Goal: Task Accomplishment & Management: Manage account settings

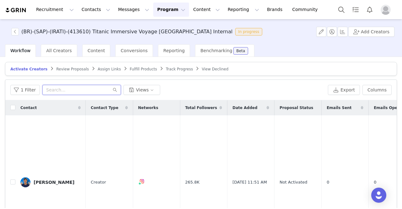
click at [84, 88] on input "text" at bounding box center [81, 90] width 79 height 10
type input "m"
click at [79, 88] on input "text" at bounding box center [81, 90] width 79 height 10
paste input "isatrips"
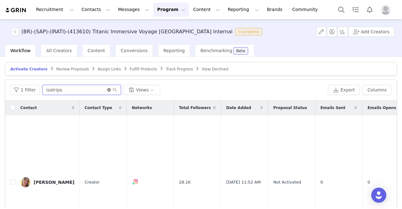
type input "isatrips"
click at [107, 89] on icon "icon: close-circle" at bounding box center [109, 90] width 4 height 4
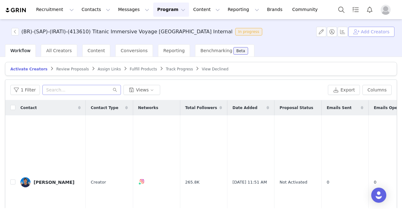
click at [365, 33] on button "Add Creators" at bounding box center [372, 32] width 46 height 10
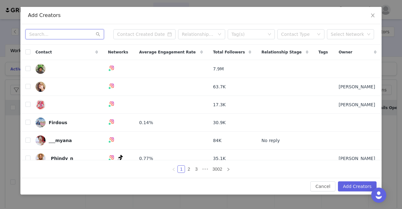
click at [60, 35] on input "text" at bounding box center [64, 34] width 79 height 10
paste input "tchulim"
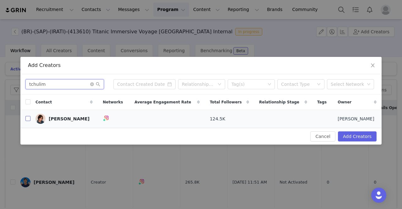
type input "tchulim"
click at [26, 119] on input "checkbox" at bounding box center [27, 118] width 5 height 5
checkbox input "true"
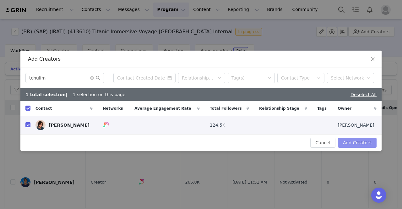
click at [364, 138] on button "Add Creators" at bounding box center [357, 143] width 39 height 10
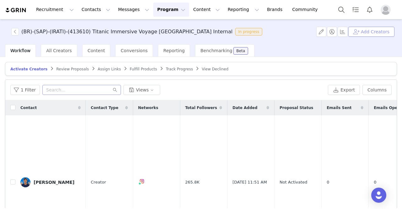
click at [366, 30] on button "Add Creators" at bounding box center [372, 32] width 46 height 10
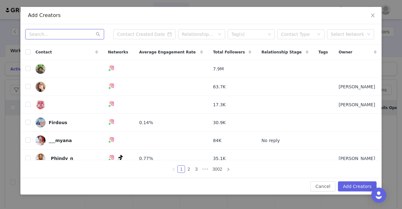
click at [45, 31] on input "text" at bounding box center [64, 34] width 79 height 10
paste input "yasmintozzi"
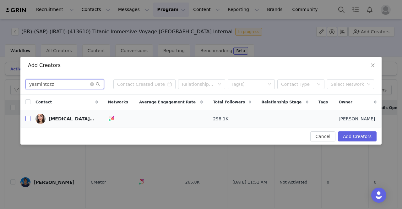
type input "yasmintozz"
click at [30, 117] on input "checkbox" at bounding box center [27, 118] width 5 height 5
checkbox input "true"
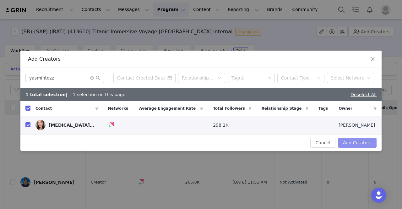
click at [351, 142] on button "Add Creators" at bounding box center [357, 143] width 39 height 10
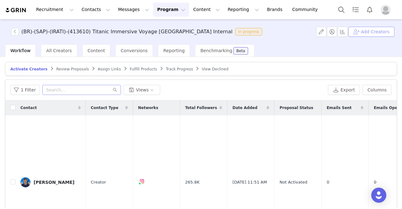
click at [375, 31] on button "Add Creators" at bounding box center [372, 32] width 46 height 10
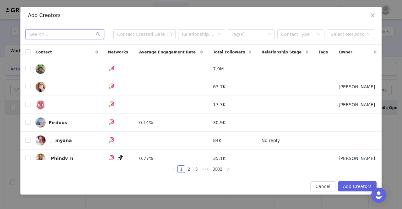
click at [80, 33] on input "text" at bounding box center [64, 34] width 79 height 10
paste input "Sofeklein"
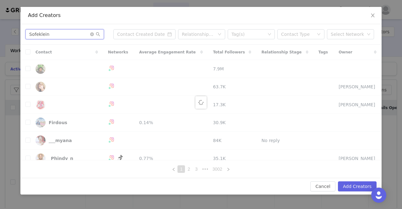
type input "Sofeklein"
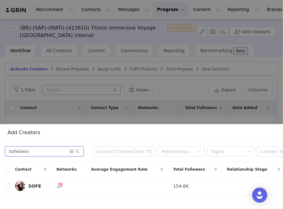
scroll to position [95, 0]
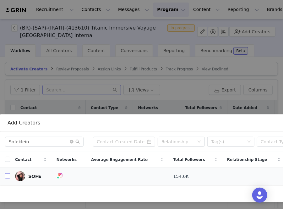
click at [7, 173] on input "checkbox" at bounding box center [7, 175] width 5 height 5
checkbox input "true"
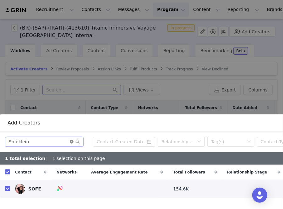
click at [71, 140] on icon "icon: close-circle" at bounding box center [72, 142] width 4 height 4
click at [71, 137] on input "text" at bounding box center [44, 142] width 79 height 10
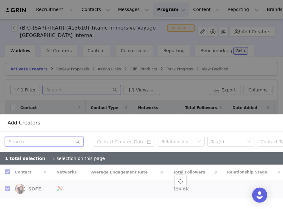
paste input "kathcardoso_"
type input "kathcardoso_"
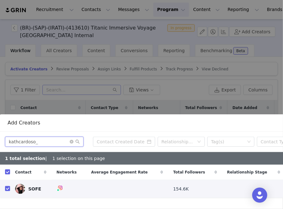
checkbox input "false"
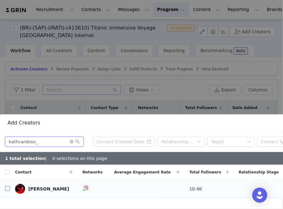
type input "kathcardoso_"
click at [10, 186] on input "checkbox" at bounding box center [7, 188] width 5 height 5
checkbox input "true"
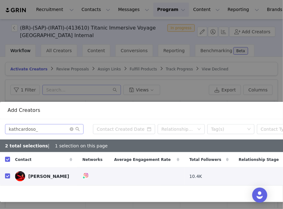
scroll to position [107, 83]
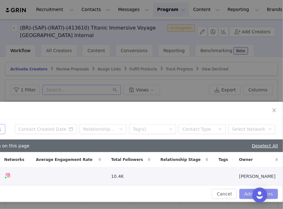
click at [244, 189] on button "Add Creators" at bounding box center [259, 194] width 39 height 10
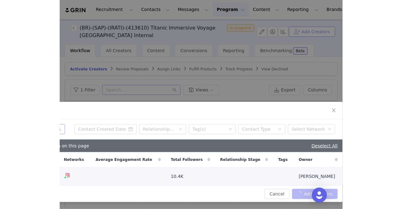
scroll to position [41, 83]
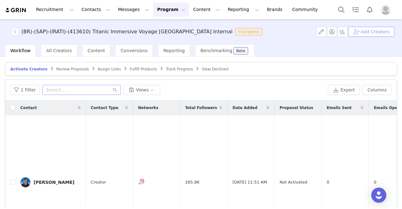
click at [361, 27] on button "Add Creators" at bounding box center [372, 32] width 46 height 10
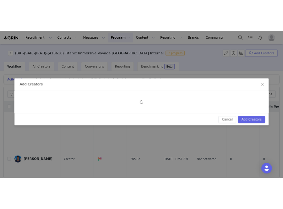
scroll to position [0, 0]
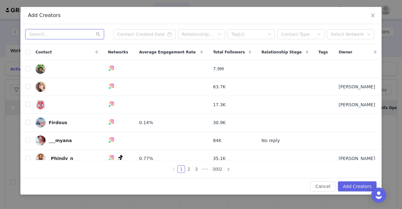
click at [53, 37] on input "text" at bounding box center [64, 34] width 79 height 10
paste input "Modorelax_ok"
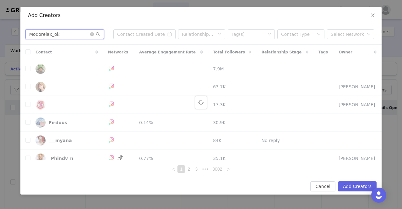
type input "Modorelax_ok"
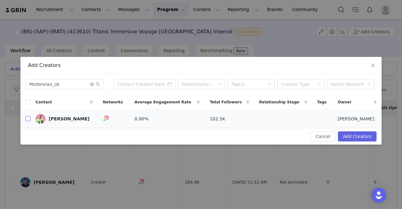
click at [27, 120] on input "checkbox" at bounding box center [27, 118] width 5 height 5
checkbox input "true"
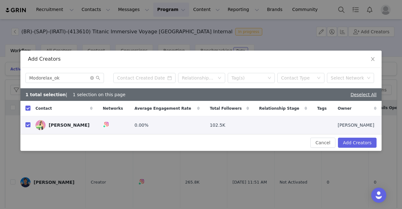
click at [49, 114] on div "Contact" at bounding box center [63, 108] width 67 height 15
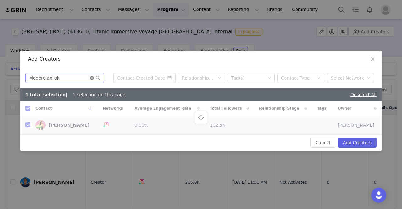
click at [92, 78] on icon "icon: close-circle" at bounding box center [92, 78] width 4 height 4
click at [72, 76] on input "text" at bounding box center [64, 78] width 79 height 10
paste input "steschuck"
click at [72, 76] on input "steschuck" at bounding box center [64, 78] width 79 height 10
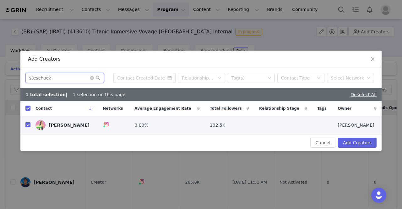
type input "steschuck"
checkbox input "false"
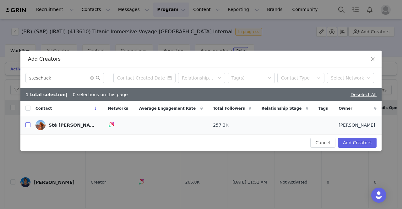
click at [26, 124] on input "checkbox" at bounding box center [27, 124] width 5 height 5
checkbox input "true"
click at [370, 142] on button "Add Creators" at bounding box center [357, 143] width 39 height 10
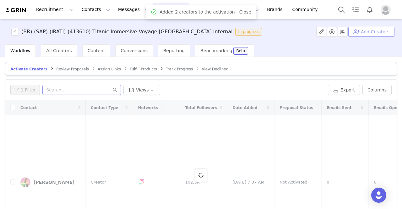
click at [366, 35] on button "Add Creators" at bounding box center [372, 32] width 46 height 10
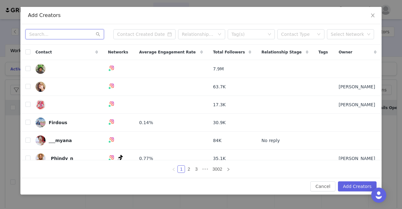
click at [67, 35] on input "text" at bounding box center [64, 34] width 79 height 10
paste input "abcdicass"
click at [67, 35] on input "abcdicass" at bounding box center [64, 34] width 79 height 10
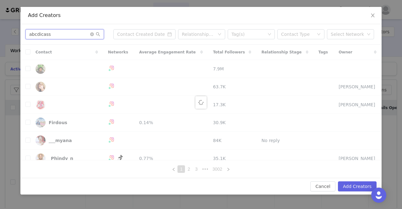
type input "abcdicass"
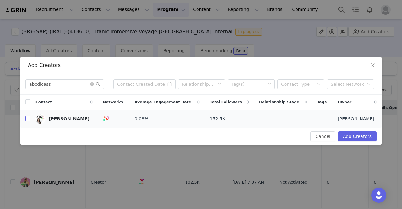
click at [29, 119] on input "checkbox" at bounding box center [27, 118] width 5 height 5
checkbox input "true"
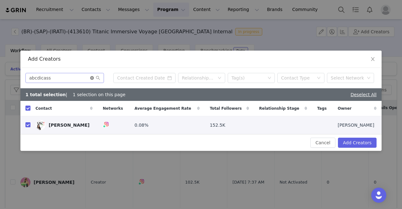
click at [92, 78] on icon "icon: close-circle" at bounding box center [92, 78] width 4 height 4
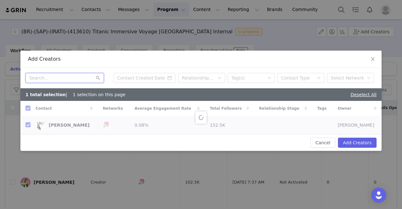
click at [75, 79] on input "text" at bounding box center [64, 78] width 79 height 10
paste input "osergiobarreto"
type input "osergiobarreto"
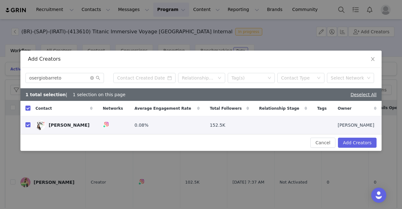
checkbox input "false"
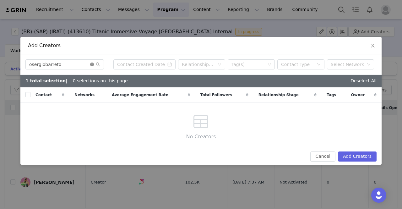
click at [93, 64] on icon "icon: close-circle" at bounding box center [92, 65] width 4 height 4
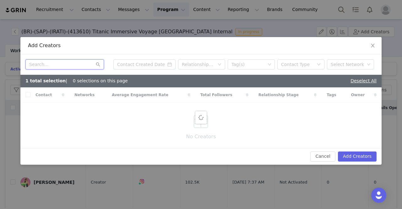
click at [71, 63] on input "text" at bounding box center [64, 64] width 79 height 10
paste input "Jonicaste"
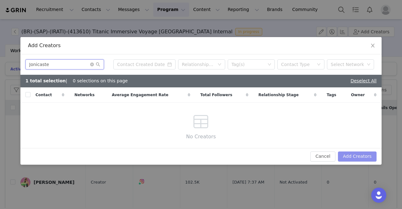
type input "Jonicaste"
click at [363, 154] on button "Add Creators" at bounding box center [357, 156] width 39 height 10
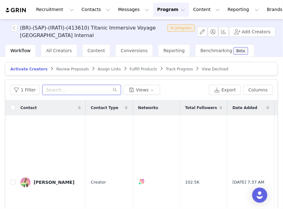
click at [55, 91] on input "text" at bounding box center [81, 90] width 79 height 10
paste input "abcdicass"
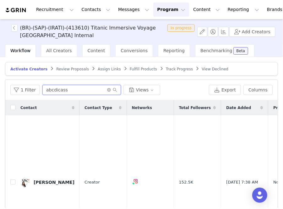
type input "abcdicass"
click at [108, 89] on icon "icon: close-circle" at bounding box center [109, 90] width 4 height 4
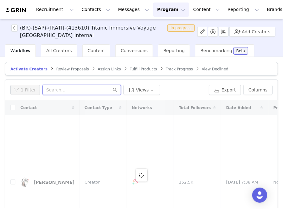
click at [80, 85] on input "text" at bounding box center [81, 90] width 79 height 10
paste input "osergiobarreto"
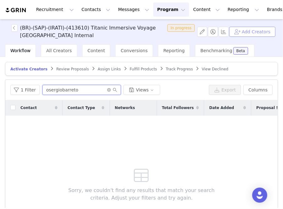
type input "osergiobarreto"
click at [248, 30] on button "Add Creators" at bounding box center [252, 32] width 46 height 10
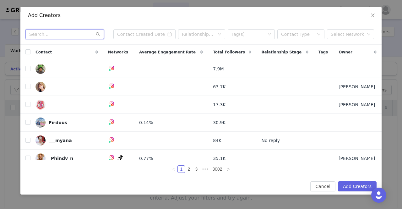
click at [55, 34] on input "text" at bounding box center [64, 34] width 79 height 10
paste input "osergiobarreto"
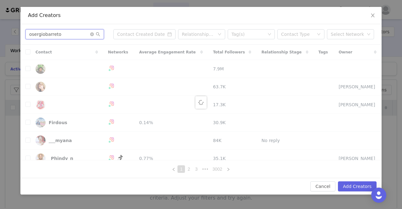
type input "osergiobarreto"
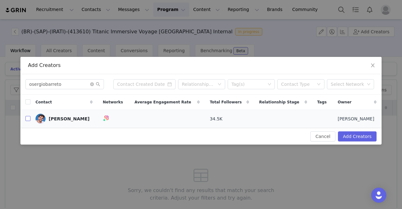
click at [29, 118] on input "checkbox" at bounding box center [27, 118] width 5 height 5
checkbox input "true"
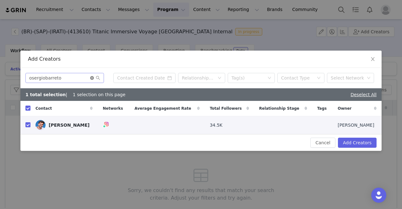
click at [91, 78] on icon "icon: close-circle" at bounding box center [92, 78] width 4 height 4
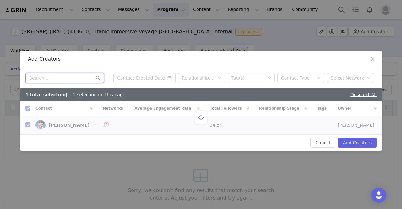
click at [80, 78] on input "text" at bounding box center [64, 78] width 79 height 10
paste input "Jonicaste (sin correo)"
type input "Jonicaste (sin correo)"
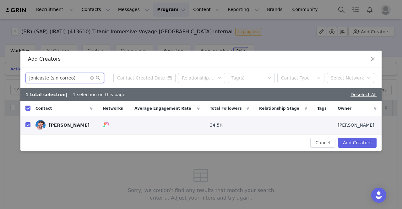
checkbox input "false"
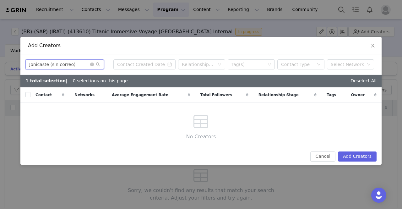
drag, startPoint x: 79, startPoint y: 78, endPoint x: 47, endPoint y: 78, distance: 31.8
click at [47, 78] on div "Jonicaste (sin correo) Relationship Stage Tag(s) Contact Type Select Network 1 …" at bounding box center [200, 101] width 361 height 94
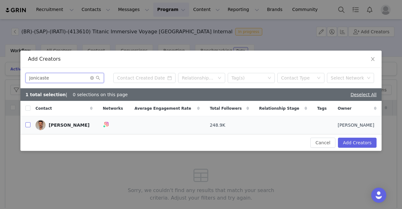
type input "Jonicaste"
click at [27, 126] on input "checkbox" at bounding box center [27, 124] width 5 height 5
checkbox input "true"
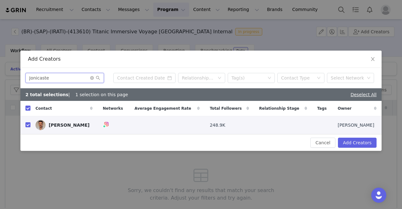
drag, startPoint x: 54, startPoint y: 78, endPoint x: 0, endPoint y: 66, distance: 55.8
click at [0, 66] on div "Add Creators Jonicaste Relationship Stage Tag(s) Contact Type Select Network 2 …" at bounding box center [201, 104] width 402 height 209
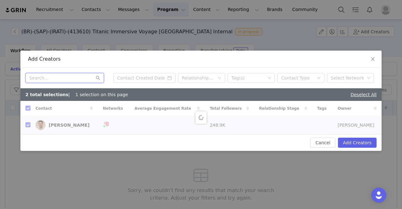
paste input "belelisboa"
type input "belelisboa"
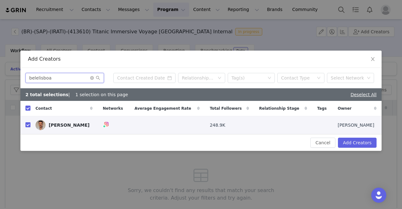
checkbox input "false"
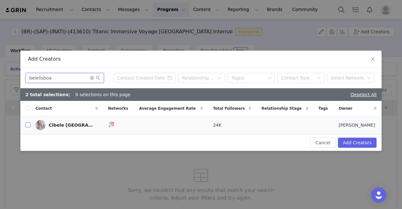
type input "belelisboa"
click at [28, 127] on input "checkbox" at bounding box center [27, 124] width 5 height 5
checkbox input "true"
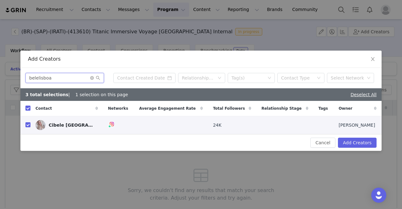
drag, startPoint x: 59, startPoint y: 80, endPoint x: 0, endPoint y: 66, distance: 60.6
click at [0, 66] on div "Add Creators belelisboa Relationship Stage Tag(s) Contact Type Select Network 3…" at bounding box center [201, 104] width 402 height 209
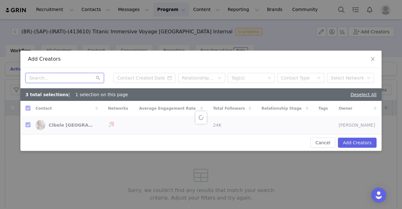
paste input "sp4you"
type input "sp4you"
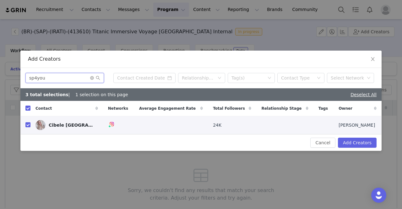
checkbox input "false"
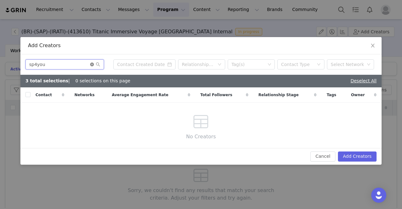
type input "sp4you"
click at [91, 63] on icon "icon: close-circle" at bounding box center [92, 65] width 4 height 4
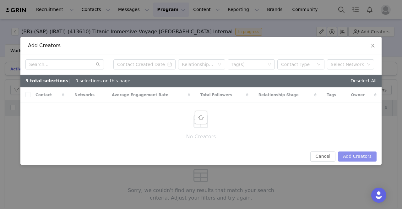
click at [283, 154] on button "Add Creators" at bounding box center [357, 156] width 39 height 10
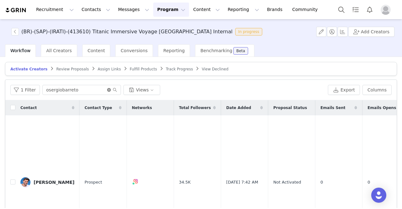
click at [107, 90] on icon "icon: close-circle" at bounding box center [109, 90] width 4 height 4
click at [102, 88] on input "text" at bounding box center [81, 90] width 79 height 10
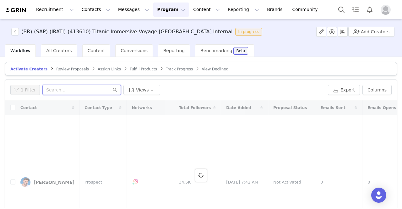
paste input "kathcardoso_ (sin correo)"
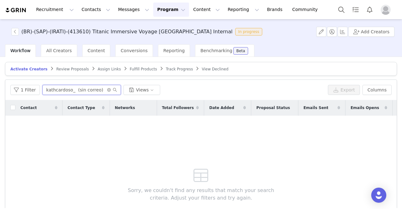
drag, startPoint x: 98, startPoint y: 90, endPoint x: 72, endPoint y: 87, distance: 26.9
click at [72, 87] on input "kathcardoso_ (sin correo)" at bounding box center [81, 90] width 79 height 10
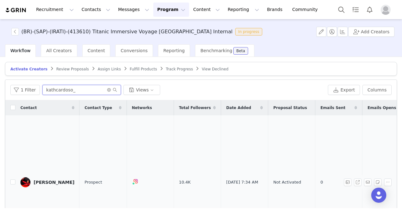
type input "kathcardoso_"
click at [43, 180] on div "Kath Cardoso" at bounding box center [54, 182] width 41 height 5
click at [108, 90] on icon "icon: close-circle" at bounding box center [109, 90] width 4 height 4
click at [107, 89] on input "text" at bounding box center [81, 90] width 79 height 10
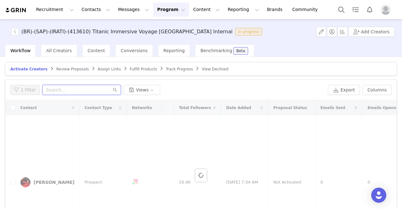
paste input "abcdicass"
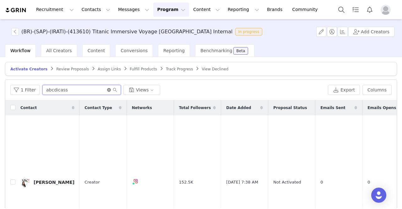
type input "abcdicass"
click at [107, 89] on icon "icon: close-circle" at bounding box center [109, 90] width 4 height 4
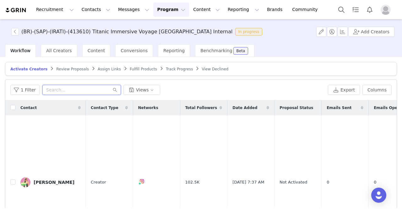
click at [67, 87] on input "text" at bounding box center [81, 90] width 79 height 10
paste input "abcdicass"
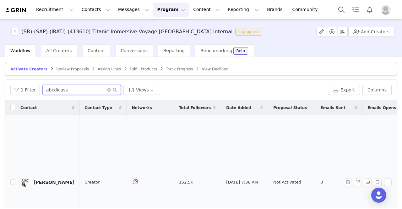
type input "abcdicass"
click at [56, 180] on div "[PERSON_NAME]" at bounding box center [54, 182] width 41 height 5
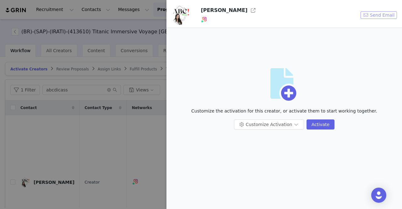
click at [385, 18] on button "Send Email" at bounding box center [379, 15] width 36 height 8
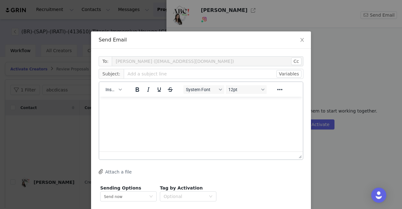
click at [26, 81] on div "Send Email To: Priscila Marcelino (abcdicass@gmail.com) Cc Cc: Subject: Variabl…" at bounding box center [201, 104] width 402 height 209
click at [37, 124] on div "Send Email To: Priscila Marcelino (abcdicass@gmail.com) Cc Cc: Subject: Variabl…" at bounding box center [201, 104] width 402 height 209
click at [300, 41] on icon "icon: close" at bounding box center [302, 39] width 5 height 5
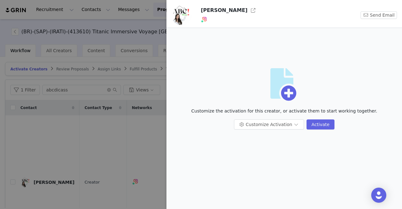
click at [113, 139] on div at bounding box center [201, 104] width 402 height 209
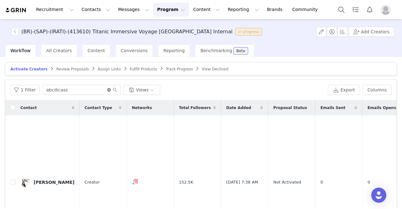
click at [107, 89] on icon "icon: close-circle" at bounding box center [109, 90] width 4 height 4
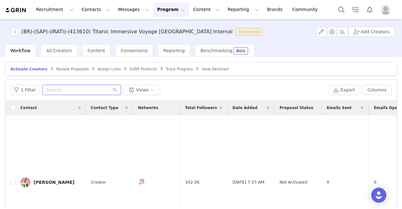
click at [79, 93] on input "text" at bounding box center [81, 90] width 79 height 10
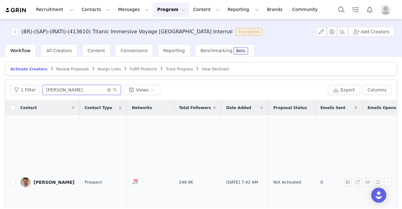
type input "jon"
click at [57, 177] on link "Jonathan Castellari" at bounding box center [47, 182] width 54 height 10
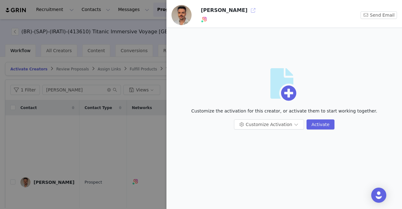
click at [250, 11] on button "button" at bounding box center [253, 10] width 10 height 10
click at [138, 69] on div at bounding box center [201, 104] width 402 height 209
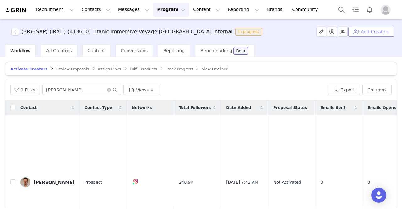
click at [356, 30] on button "Add Creators" at bounding box center [372, 32] width 46 height 10
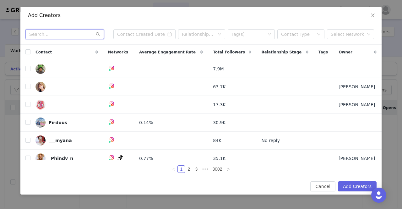
click at [41, 33] on input "text" at bounding box center [64, 34] width 79 height 10
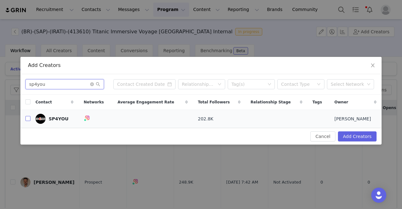
type input "sp4you"
click at [29, 119] on input "checkbox" at bounding box center [27, 118] width 5 height 5
checkbox input "true"
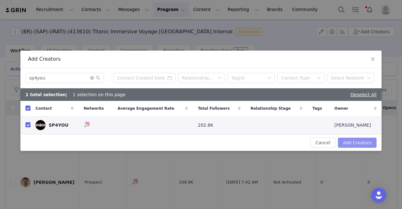
click at [364, 141] on button "Add Creators" at bounding box center [357, 143] width 39 height 10
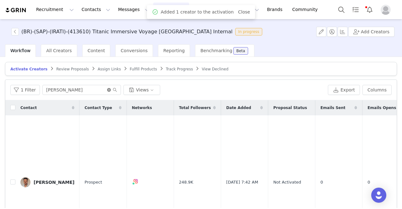
click at [107, 91] on icon "icon: close-circle" at bounding box center [109, 90] width 4 height 4
click at [88, 92] on input "text" at bounding box center [81, 90] width 79 height 10
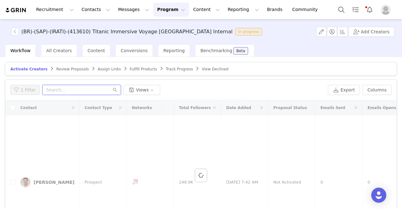
paste input "sidcelos"
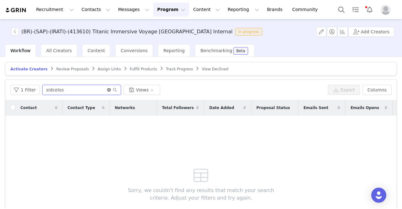
type input "sidcelos"
click at [107, 88] on icon "icon: close-circle" at bounding box center [109, 90] width 4 height 4
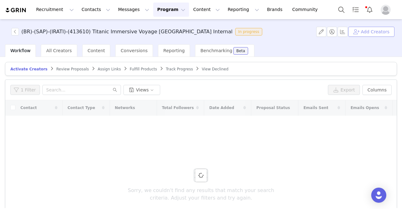
click at [374, 34] on button "Add Creators" at bounding box center [372, 32] width 46 height 10
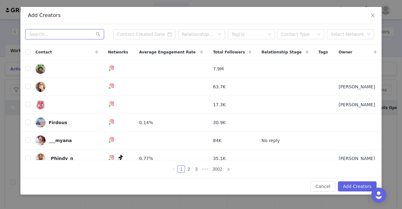
click at [57, 34] on input "text" at bounding box center [64, 34] width 79 height 10
paste input "sidcelos"
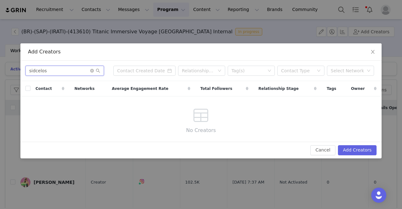
type input "sidcelos"
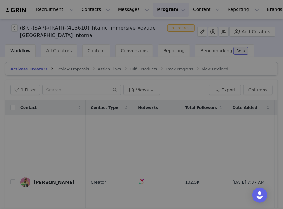
drag, startPoint x: 138, startPoint y: 134, endPoint x: 135, endPoint y: 132, distance: 3.3
click at [137, 134] on div "Add Creators sidcelos Relationship Stage Tag(s) Contact Type Select Network Con…" at bounding box center [141, 104] width 283 height 209
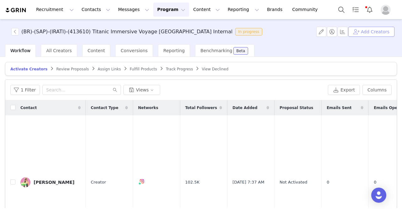
click at [380, 30] on button "Add Creators" at bounding box center [372, 32] width 46 height 10
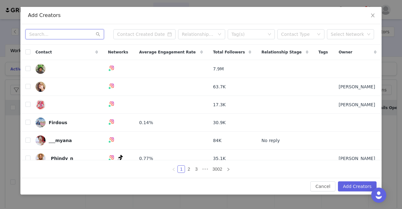
click at [48, 33] on input "text" at bounding box center [64, 34] width 79 height 10
paste input "sidcelosoficial@gmail.com"
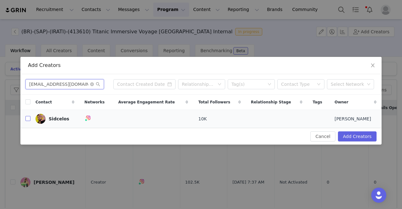
type input "sidcelosoficial@gmail.com"
click at [26, 120] on input "checkbox" at bounding box center [27, 118] width 5 height 5
checkbox input "true"
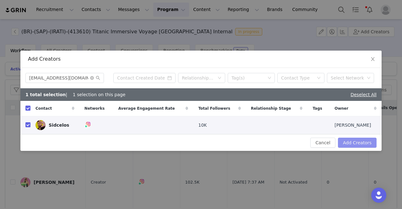
click at [350, 141] on button "Add Creators" at bounding box center [357, 143] width 39 height 10
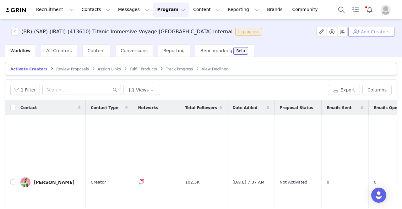
click at [371, 29] on button "Add Creators" at bounding box center [372, 32] width 46 height 10
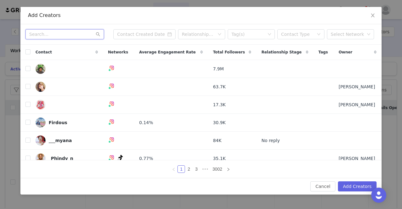
click at [42, 32] on input "text" at bounding box center [64, 34] width 79 height 10
paste input "carolminholas_"
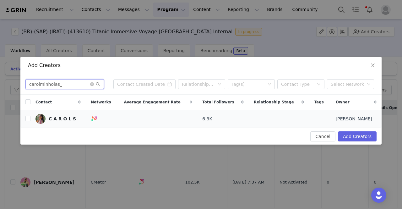
type input "carolminholas_"
click at [23, 120] on td at bounding box center [25, 119] width 10 height 18
click at [25, 120] on td at bounding box center [25, 119] width 10 height 18
click at [27, 121] on input "checkbox" at bounding box center [27, 118] width 5 height 5
checkbox input "true"
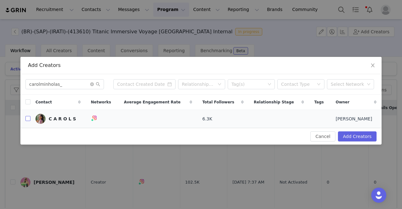
checkbox input "true"
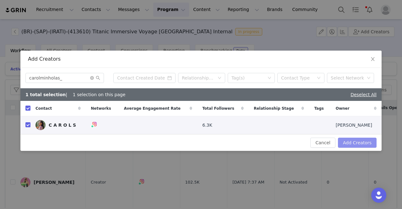
click at [346, 141] on button "Add Creators" at bounding box center [357, 143] width 39 height 10
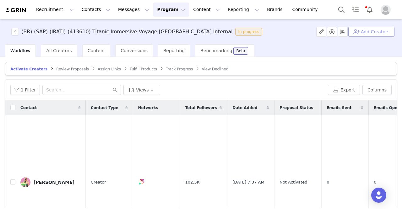
click at [389, 32] on button "Add Creators" at bounding box center [372, 32] width 46 height 10
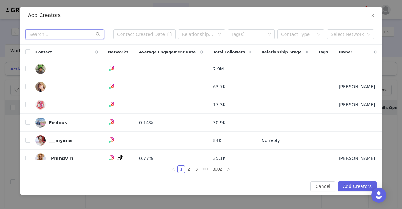
click at [63, 34] on input "text" at bounding box center [64, 34] width 79 height 10
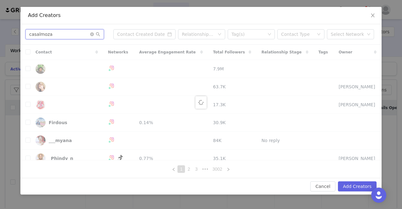
type input "casalmoza"
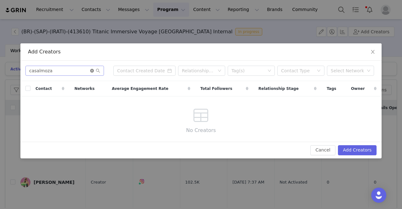
click at [91, 70] on icon "icon: close-circle" at bounding box center [92, 71] width 4 height 4
click at [91, 70] on input "text" at bounding box center [64, 71] width 79 height 10
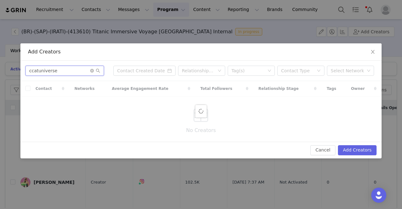
type input "ccatuniverse"
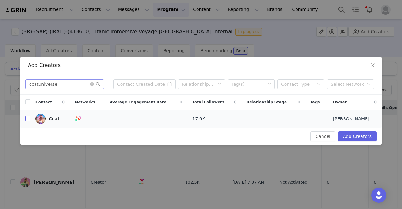
click at [27, 120] on input "checkbox" at bounding box center [27, 118] width 5 height 5
checkbox input "true"
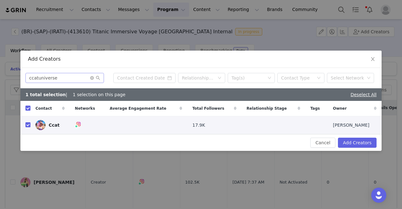
checkbox input "true"
click at [363, 140] on button "Add Creators" at bounding box center [357, 143] width 39 height 10
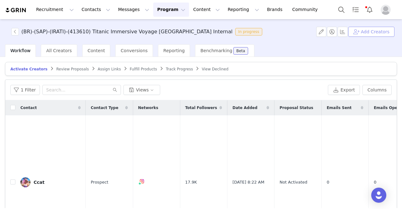
click at [375, 36] on button "Add Creators" at bounding box center [372, 32] width 46 height 10
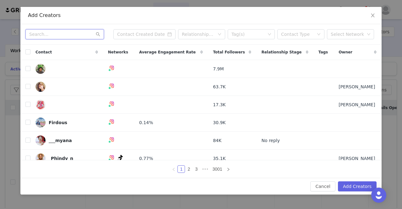
click at [52, 36] on input "text" at bounding box center [64, 34] width 79 height 10
paste input "ana.clararr"
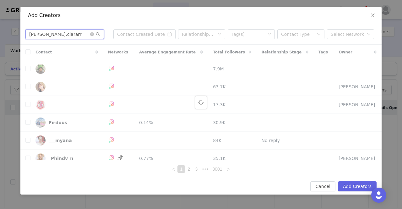
type input "ana.clararr"
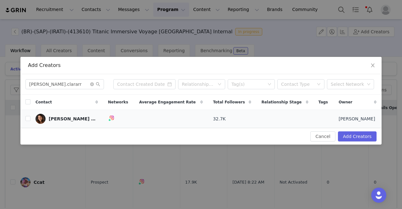
click at [29, 121] on label at bounding box center [27, 119] width 5 height 7
click at [28, 118] on input "checkbox" at bounding box center [27, 118] width 5 height 5
checkbox input "true"
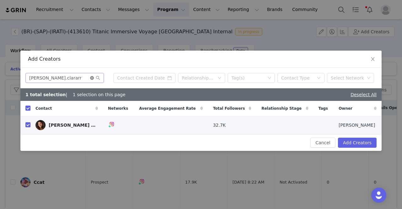
click at [93, 77] on icon "icon: close-circle" at bounding box center [92, 78] width 4 height 4
click at [86, 78] on input "text" at bounding box center [64, 78] width 79 height 10
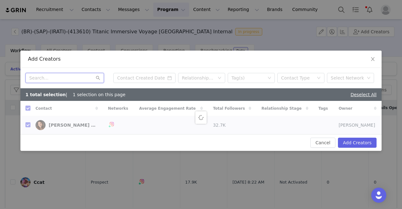
paste input "pahgranado"
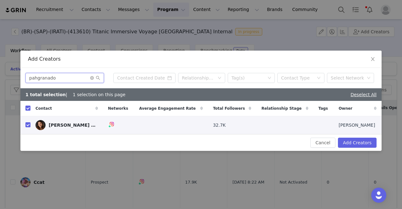
type input "pahgranado"
checkbox input "false"
click at [25, 128] on label at bounding box center [27, 125] width 5 height 7
click at [25, 127] on input "checkbox" at bounding box center [27, 124] width 5 height 5
checkbox input "true"
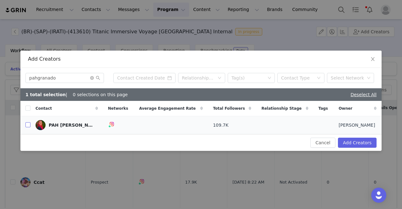
checkbox input "true"
click at [28, 127] on input "checkbox" at bounding box center [27, 124] width 5 height 5
checkbox input "false"
click at [28, 127] on input "checkbox" at bounding box center [27, 124] width 5 height 5
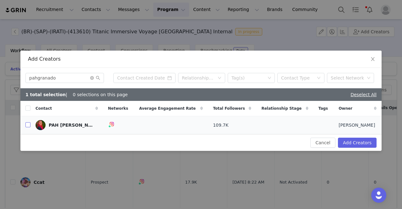
checkbox input "true"
click at [92, 79] on icon "icon: close-circle" at bounding box center [92, 78] width 4 height 4
click at [83, 78] on input "text" at bounding box center [64, 78] width 79 height 10
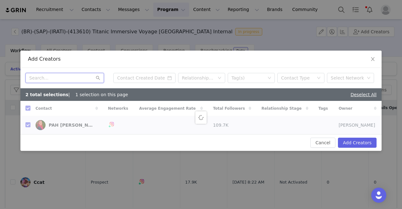
paste input "amaenerd"
type input "amaenerd"
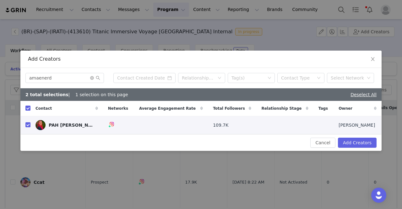
checkbox input "false"
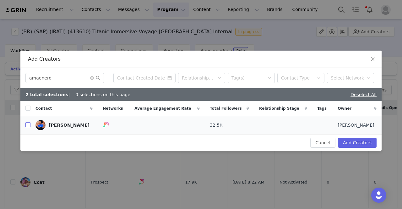
click at [28, 125] on input "checkbox" at bounding box center [27, 124] width 5 height 5
checkbox input "true"
click at [91, 77] on icon "icon: close-circle" at bounding box center [92, 78] width 4 height 4
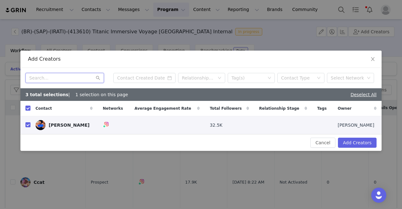
click at [89, 77] on input "text" at bounding box center [64, 78] width 79 height 10
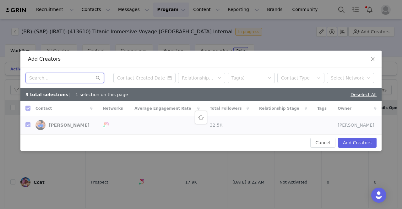
paste input "patriciarichteroficial"
type input "patriciarichteroficial"
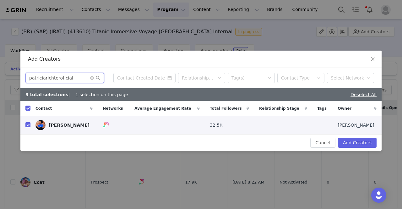
checkbox input "false"
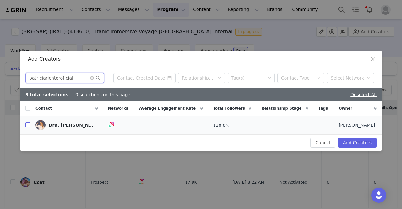
type input "patriciarichteroficial"
click at [27, 125] on input "checkbox" at bounding box center [27, 124] width 5 height 5
checkbox input "true"
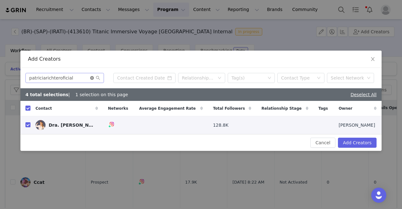
drag, startPoint x: 91, startPoint y: 79, endPoint x: 87, endPoint y: 80, distance: 4.2
click at [91, 79] on icon "icon: close-circle" at bounding box center [92, 78] width 4 height 4
click at [81, 81] on input "text" at bounding box center [64, 78] width 79 height 10
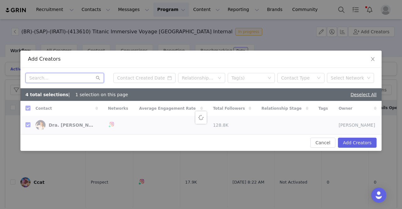
paste input "isabella.sayuri"
type input "isabella.sayuri"
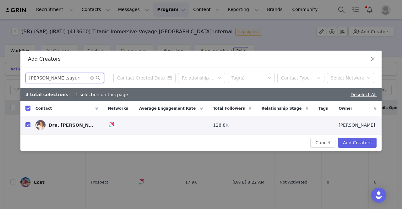
checkbox input "false"
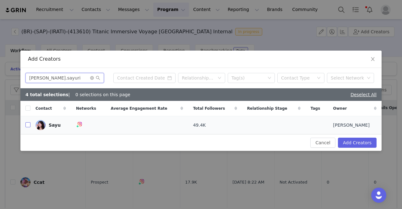
type input "isabella.sayuri"
click at [27, 126] on input "checkbox" at bounding box center [27, 124] width 5 height 5
checkbox input "true"
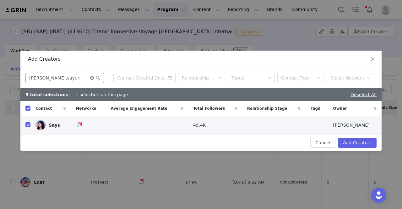
drag, startPoint x: 93, startPoint y: 80, endPoint x: 75, endPoint y: 80, distance: 18.2
click at [91, 80] on icon "icon: close-circle" at bounding box center [92, 78] width 4 height 4
click at [75, 80] on input "text" at bounding box center [64, 78] width 79 height 10
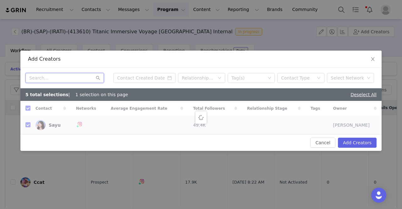
paste input "mariyumi"
type input "mariyumi"
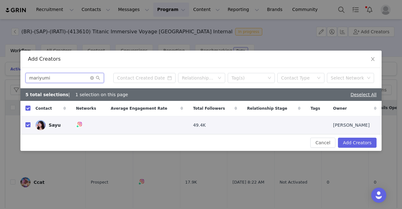
checkbox input "false"
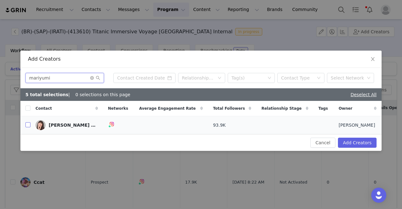
type input "mariyumi"
click at [29, 124] on input "checkbox" at bounding box center [27, 124] width 5 height 5
checkbox input "true"
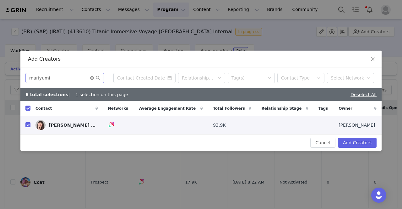
drag, startPoint x: 92, startPoint y: 78, endPoint x: 85, endPoint y: 77, distance: 6.9
click at [92, 78] on icon "icon: close-circle" at bounding box center [92, 78] width 4 height 4
click at [84, 78] on input "text" at bounding box center [64, 78] width 79 height 10
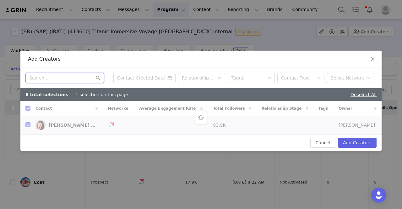
paste input "experiencia_positiva_"
type input "experiencia_positiva_"
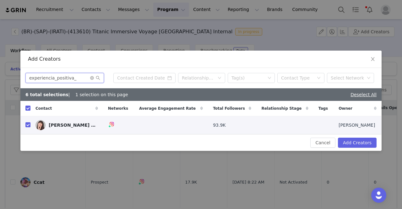
checkbox input "false"
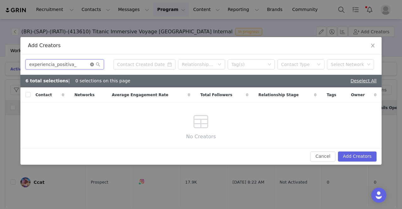
type input "experiencia_positiva_"
click at [91, 65] on icon "icon: close-circle" at bounding box center [92, 65] width 4 height 4
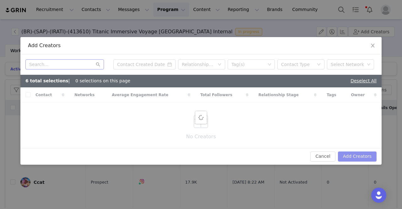
click at [356, 157] on button "Add Creators" at bounding box center [357, 156] width 39 height 10
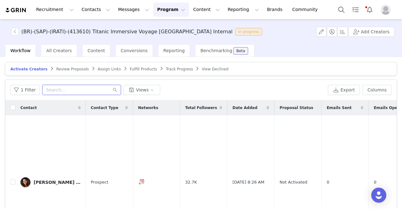
click at [49, 88] on input "text" at bounding box center [81, 90] width 79 height 10
paste input "isabella.sayuri"
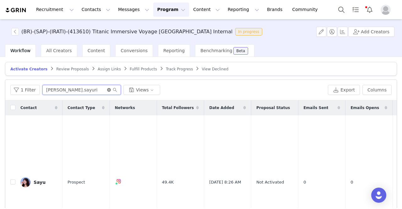
type input "isabella.sayuri"
click at [107, 89] on icon "icon: close-circle" at bounding box center [109, 90] width 4 height 4
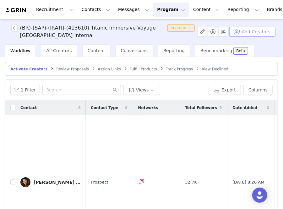
click at [242, 32] on button "Add Creators" at bounding box center [252, 32] width 46 height 10
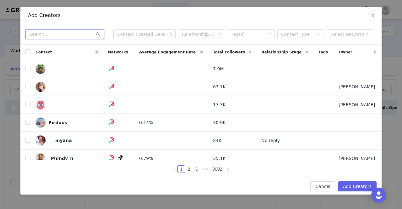
click at [56, 33] on input "text" at bounding box center [64, 34] width 79 height 10
paste input "experiencia_positiva_"
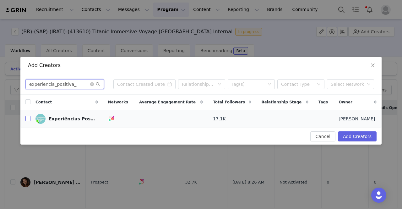
type input "experiencia_positiva_"
click at [26, 117] on input "checkbox" at bounding box center [27, 118] width 5 height 5
checkbox input "true"
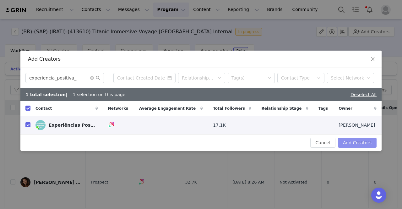
click at [365, 142] on button "Add Creators" at bounding box center [357, 143] width 39 height 10
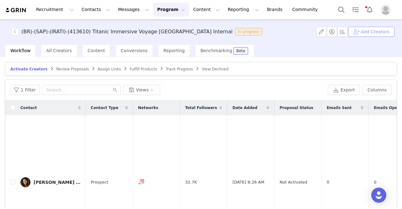
click at [364, 29] on button "Add Creators" at bounding box center [372, 32] width 46 height 10
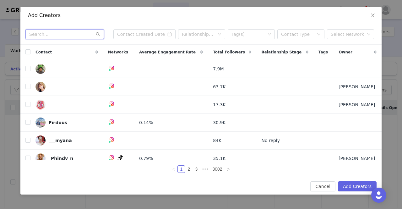
click at [45, 36] on input "text" at bounding box center [64, 34] width 79 height 10
paste input "dimasdrone"
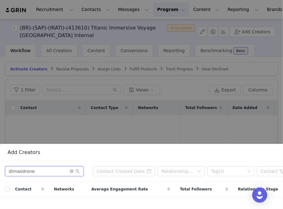
scroll to position [94, 0]
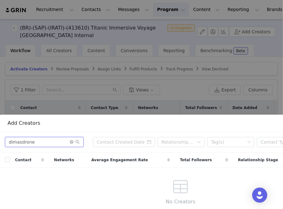
click at [43, 138] on input "dimasdrone" at bounding box center [44, 142] width 79 height 10
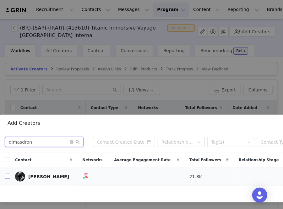
type input "dimasdron"
click at [5, 174] on input "checkbox" at bounding box center [7, 176] width 5 height 5
checkbox input "true"
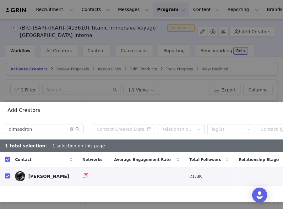
scroll to position [107, 83]
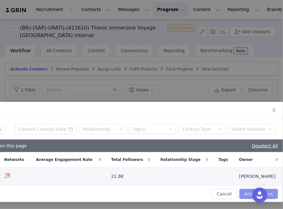
click at [245, 189] on button "Add Creators" at bounding box center [259, 194] width 39 height 10
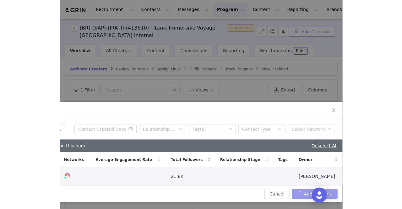
scroll to position [41, 83]
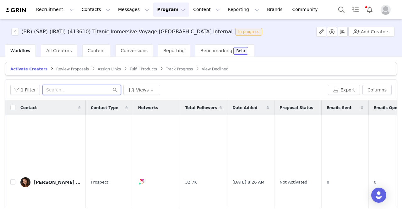
click at [92, 88] on input "text" at bounding box center [81, 90] width 79 height 10
paste input "spfelizcidade"
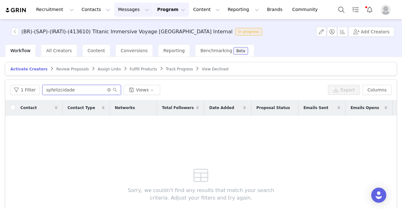
type input "spfelizcidade"
click at [107, 90] on icon "icon: close-circle" at bounding box center [109, 90] width 4 height 4
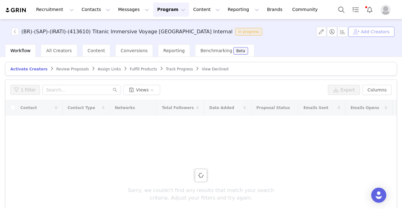
click at [377, 36] on button "Add Creators" at bounding box center [372, 32] width 46 height 10
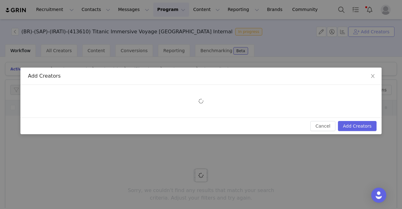
scroll to position [0, 0]
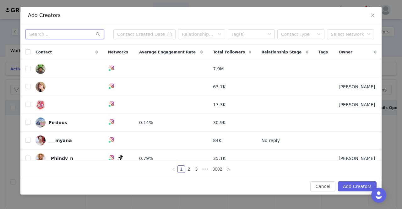
click at [45, 34] on input "text" at bounding box center [64, 34] width 79 height 10
paste input "spfelizcidade"
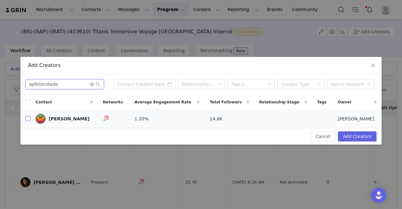
type input "spfelizcidade"
click at [27, 120] on input "checkbox" at bounding box center [27, 118] width 5 height 5
checkbox input "true"
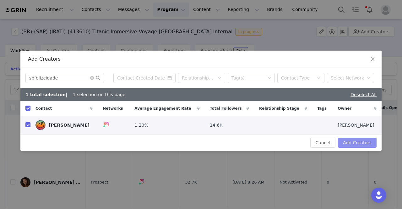
click at [348, 142] on button "Add Creators" at bounding box center [357, 143] width 39 height 10
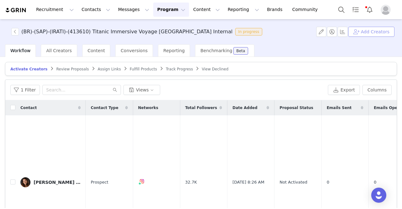
click at [381, 32] on button "Add Creators" at bounding box center [372, 32] width 46 height 10
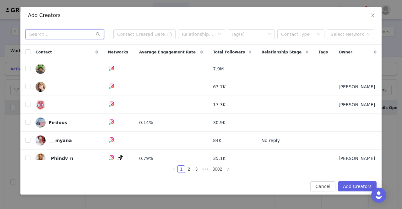
click at [45, 34] on input "text" at bounding box center [64, 34] width 79 height 10
paste input "alexiatamiraa"
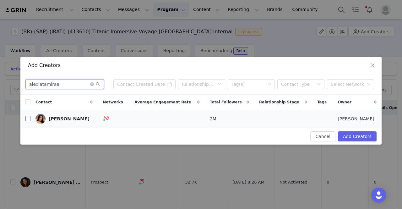
type input "alexiatamiraa"
click at [26, 119] on input "checkbox" at bounding box center [27, 118] width 5 height 5
checkbox input "true"
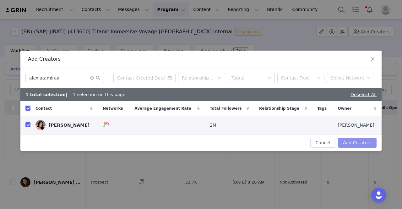
click at [347, 140] on button "Add Creators" at bounding box center [357, 143] width 39 height 10
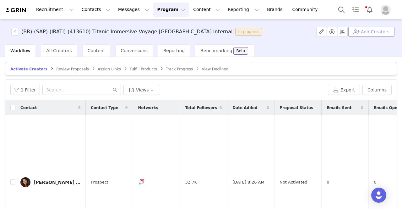
click at [367, 28] on button "Add Creators" at bounding box center [372, 32] width 46 height 10
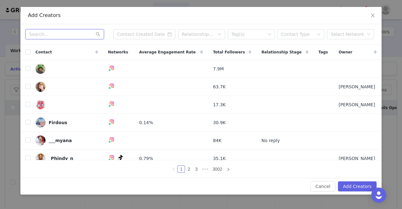
click at [61, 33] on input "text" at bounding box center [64, 34] width 79 height 10
paste input "alexiatamiraa"
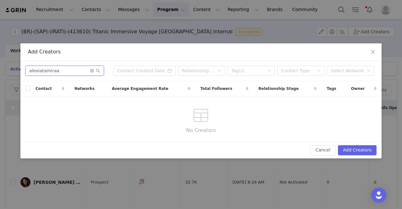
type input "alexiatamiraa"
click at [372, 51] on icon "icon: close" at bounding box center [372, 52] width 3 height 4
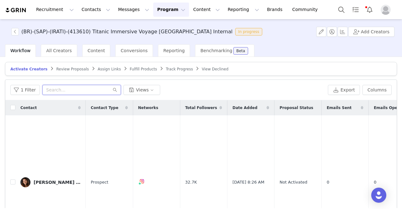
click at [58, 91] on input "text" at bounding box center [81, 90] width 79 height 10
paste input "alexiatamiraa"
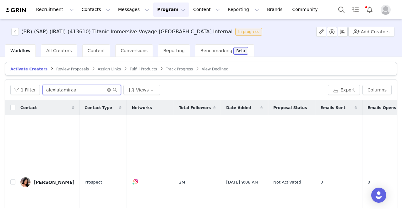
type input "alexiatamiraa"
click at [107, 90] on icon "icon: close-circle" at bounding box center [109, 90] width 4 height 4
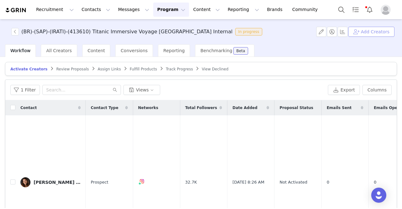
click at [358, 30] on button "Add Creators" at bounding box center [372, 32] width 46 height 10
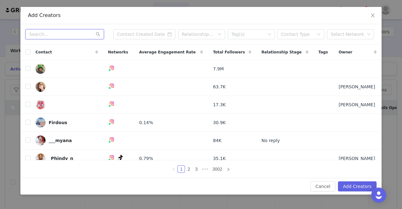
click at [55, 34] on input "text" at bounding box center [64, 34] width 79 height 10
paste input "criancasnorolesp"
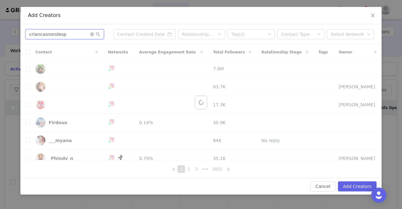
type input "criancasnorolesp"
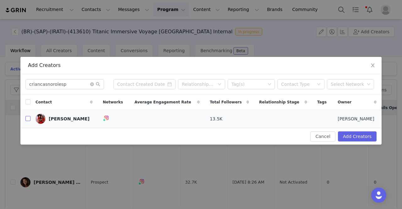
click at [27, 118] on input "checkbox" at bounding box center [27, 118] width 5 height 5
checkbox input "true"
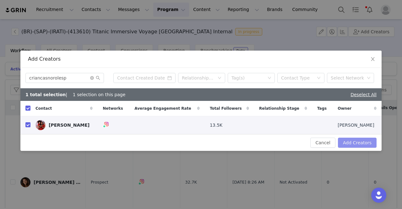
click at [360, 140] on button "Add Creators" at bounding box center [357, 143] width 39 height 10
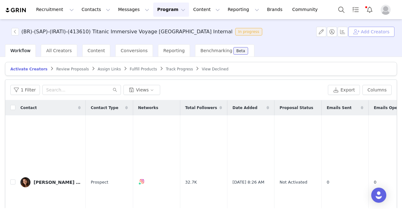
click at [360, 29] on button "Add Creators" at bounding box center [372, 32] width 46 height 10
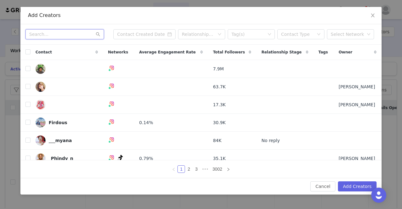
click at [56, 35] on input "text" at bounding box center [64, 34] width 79 height 10
paste input "amandinhatips"
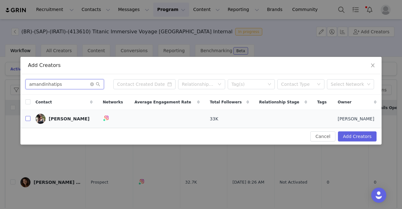
type input "amandinhatips"
click at [28, 122] on label at bounding box center [27, 119] width 5 height 7
click at [28, 121] on input "checkbox" at bounding box center [27, 118] width 5 height 5
checkbox input "true"
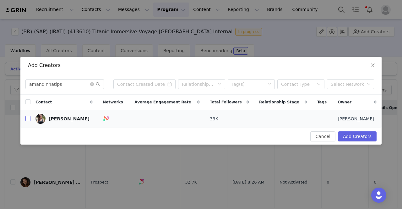
checkbox input "true"
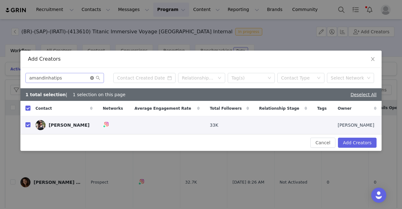
click at [91, 79] on icon "icon: close-circle" at bounding box center [92, 78] width 4 height 4
click at [86, 79] on input "text" at bounding box center [64, 78] width 79 height 10
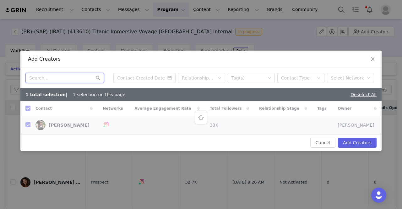
paste input "palomabizutirigotti"
type input "palomabizutirigotti"
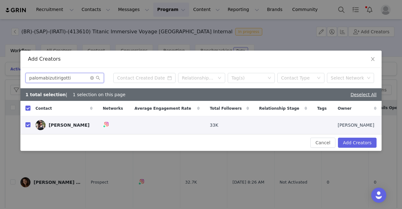
checkbox input "false"
drag, startPoint x: 28, startPoint y: 128, endPoint x: 30, endPoint y: 125, distance: 3.3
click at [28, 128] on label at bounding box center [27, 125] width 5 height 7
click at [28, 127] on input "checkbox" at bounding box center [27, 124] width 5 height 5
checkbox input "true"
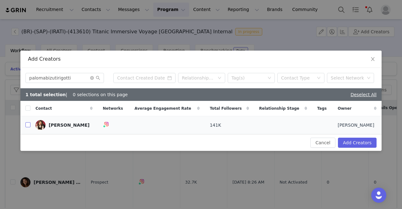
checkbox input "true"
click at [91, 78] on icon "icon: close-circle" at bounding box center [92, 78] width 4 height 4
click at [88, 78] on input "text" at bounding box center [64, 78] width 79 height 10
paste input "alice.pelomundo"
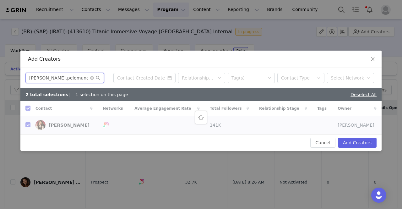
type input "alice.pelomundo"
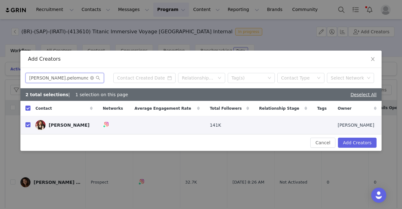
checkbox input "false"
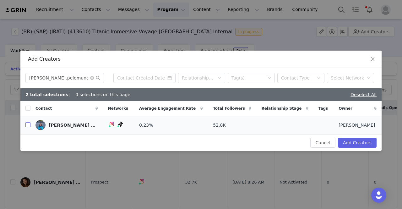
click at [27, 122] on label at bounding box center [27, 125] width 5 height 7
click at [27, 122] on input "checkbox" at bounding box center [27, 124] width 5 height 5
checkbox input "true"
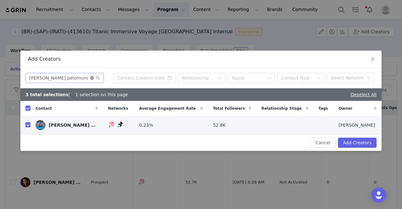
click at [93, 79] on icon "icon: close-circle" at bounding box center [92, 78] width 4 height 4
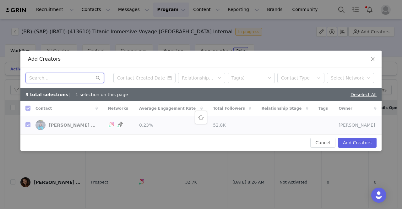
paste input "lulu.gimenes"
drag, startPoint x: 83, startPoint y: 79, endPoint x: 83, endPoint y: 75, distance: 4.1
click at [83, 75] on input "lulu.gimenes" at bounding box center [64, 78] width 79 height 10
type input "lulu.gimenes"
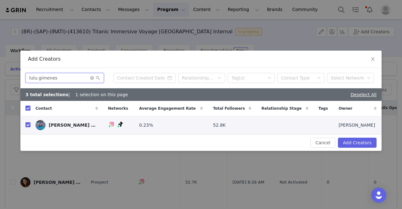
checkbox input "false"
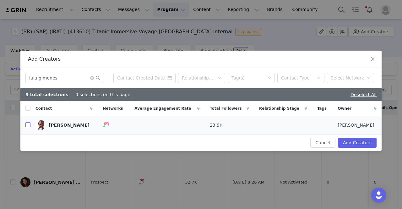
click at [26, 124] on input "checkbox" at bounding box center [27, 124] width 5 height 5
checkbox input "true"
click at [92, 79] on icon "icon: close-circle" at bounding box center [92, 78] width 4 height 4
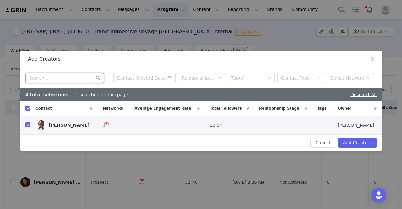
click at [92, 79] on input "text" at bounding box center [64, 78] width 79 height 10
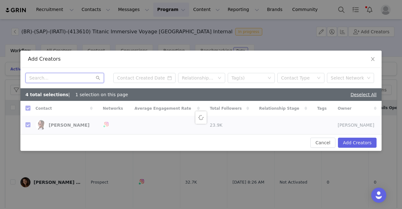
paste input "vocenamala"
type input "vocenamala"
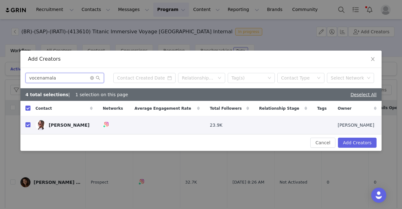
checkbox input "false"
click at [26, 127] on input "checkbox" at bounding box center [27, 124] width 5 height 5
checkbox input "true"
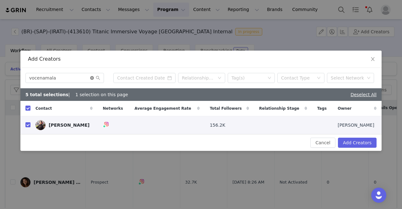
click at [91, 80] on icon "icon: close-circle" at bounding box center [92, 78] width 4 height 4
click at [88, 79] on input "text" at bounding box center [64, 78] width 79 height 10
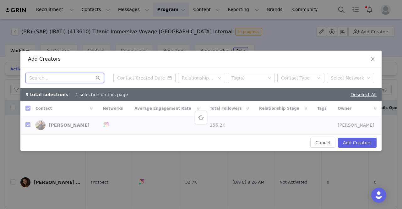
paste input "Kaiodelaqua"
type input "Kaiodelaqua"
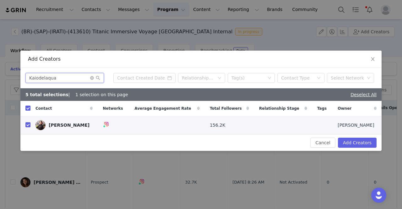
checkbox input "false"
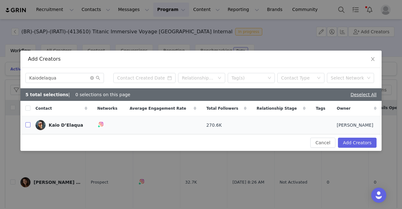
click at [28, 126] on input "checkbox" at bounding box center [27, 124] width 5 height 5
checkbox input "true"
click at [91, 79] on icon "icon: close-circle" at bounding box center [92, 78] width 4 height 4
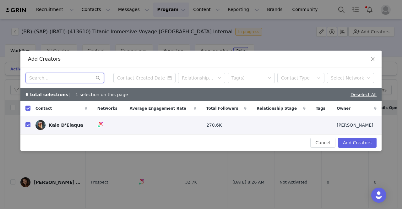
click at [84, 77] on input "text" at bounding box center [64, 78] width 79 height 10
paste input "colorindopelorio"
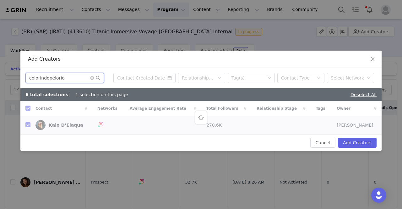
type input "colorindopelorio"
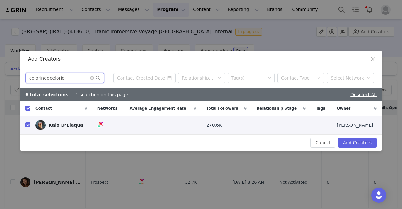
checkbox input "false"
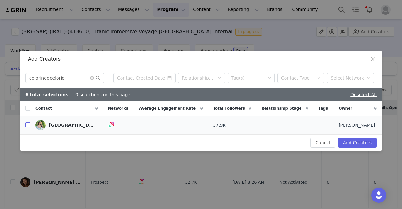
click at [26, 127] on input "checkbox" at bounding box center [27, 124] width 5 height 5
checkbox input "true"
click at [92, 78] on icon "icon: close-circle" at bounding box center [92, 78] width 4 height 4
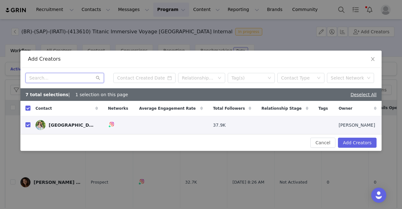
click at [87, 79] on input "text" at bounding box center [64, 78] width 79 height 10
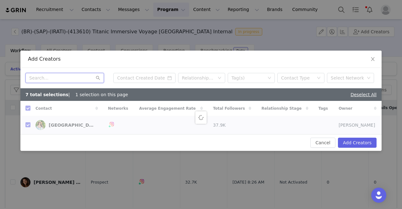
paste input "bourycarol"
type input "bourycarol"
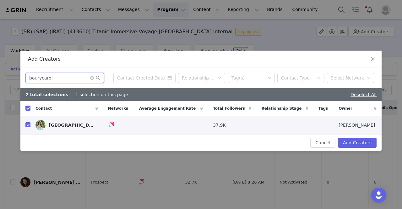
checkbox input "false"
click at [26, 125] on input "checkbox" at bounding box center [27, 124] width 5 height 5
checkbox input "true"
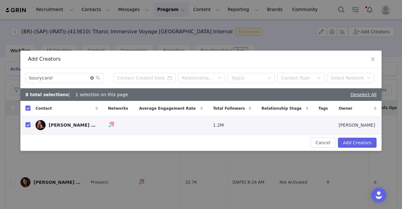
click at [91, 78] on icon "icon: close-circle" at bounding box center [92, 78] width 4 height 4
click at [86, 78] on input "text" at bounding box center [64, 78] width 79 height 10
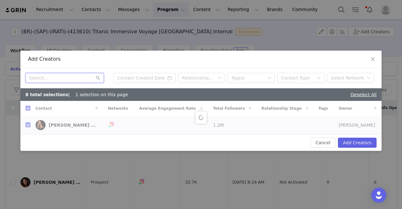
paste input "camilamasullo"
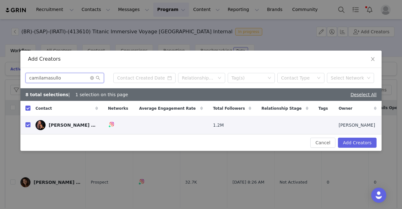
type input "camilamasullo"
checkbox input "false"
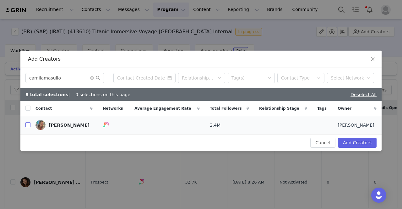
click at [27, 125] on input "checkbox" at bounding box center [27, 124] width 5 height 5
checkbox input "true"
click at [92, 78] on icon "icon: close-circle" at bounding box center [92, 78] width 4 height 4
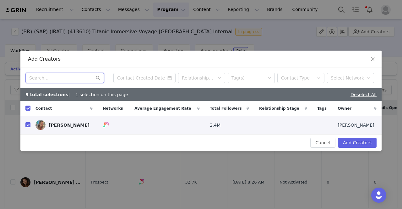
click at [90, 78] on input "text" at bounding box center [64, 78] width 79 height 10
paste input "thaybergamim"
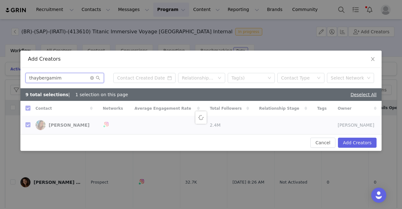
type input "thaybergamim"
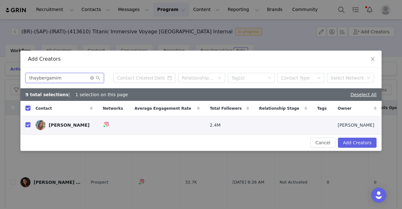
checkbox input "false"
click at [29, 126] on input "checkbox" at bounding box center [27, 124] width 5 height 5
checkbox input "true"
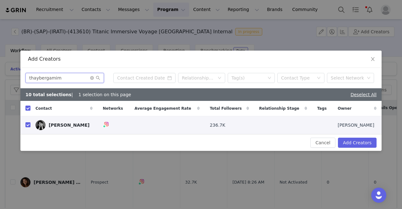
click at [92, 80] on input "thaybergamim" at bounding box center [64, 78] width 79 height 10
click at [92, 80] on icon "icon: close-circle" at bounding box center [92, 78] width 4 height 4
click at [87, 79] on input "text" at bounding box center [64, 78] width 79 height 10
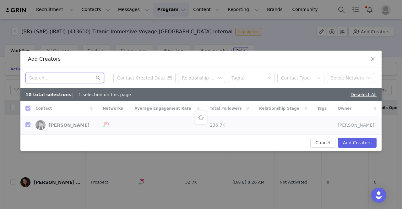
paste input "JustRealMoms"
type input "JustRealMoms"
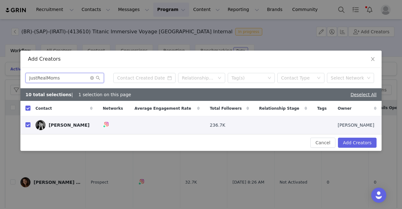
checkbox input "false"
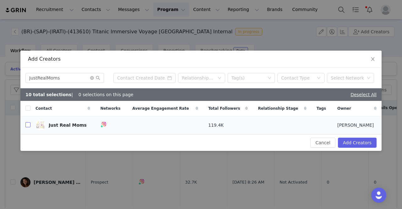
click at [30, 126] on input "checkbox" at bounding box center [27, 124] width 5 height 5
checkbox input "true"
drag, startPoint x: 91, startPoint y: 80, endPoint x: 85, endPoint y: 78, distance: 5.4
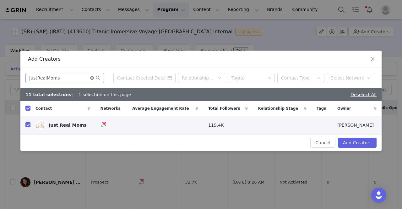
click at [91, 80] on icon "icon: close-circle" at bounding box center [92, 78] width 4 height 4
click at [84, 77] on input "text" at bounding box center [64, 78] width 79 height 10
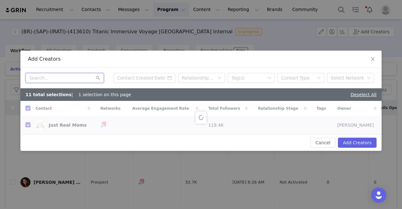
paste input "mariaeduardasecchi"
type input "mariaeduardasecchi"
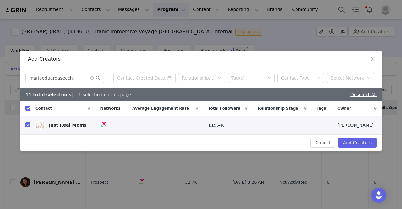
checkbox input "false"
click at [29, 125] on input "checkbox" at bounding box center [27, 124] width 5 height 5
checkbox input "true"
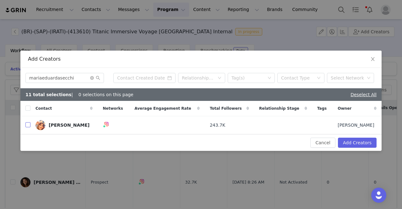
checkbox input "true"
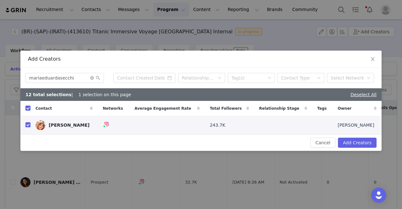
click at [91, 80] on span at bounding box center [95, 78] width 10 height 4
click at [91, 78] on icon "icon: close-circle" at bounding box center [92, 78] width 4 height 4
click at [80, 78] on input "text" at bounding box center [64, 78] width 79 height 10
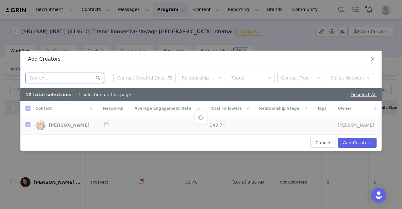
paste input "steschuck"
type input "steschuck"
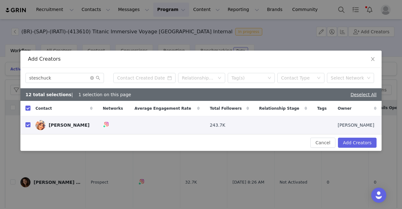
checkbox input "false"
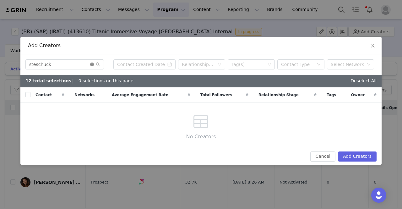
click at [91, 66] on icon "icon: close-circle" at bounding box center [92, 65] width 4 height 4
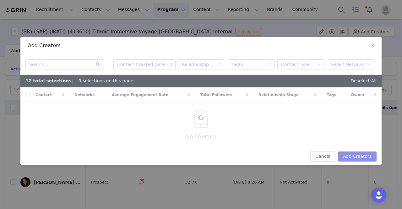
click at [344, 157] on button "Add Creators" at bounding box center [357, 156] width 39 height 10
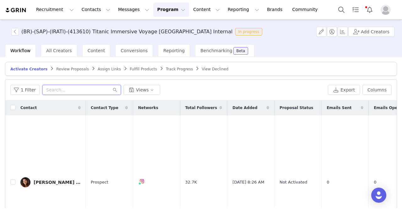
click at [88, 94] on input "text" at bounding box center [81, 90] width 79 height 10
paste input "vocenamala"
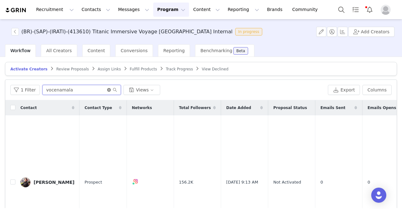
type input "vocenamala"
click at [107, 88] on icon "icon: close-circle" at bounding box center [109, 90] width 4 height 4
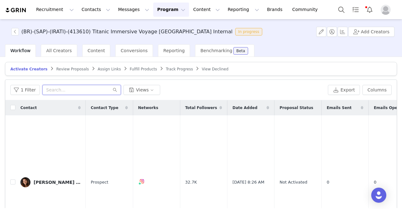
click at [79, 90] on input "text" at bounding box center [81, 90] width 79 height 10
paste input "kdelaqua@gmail.com"
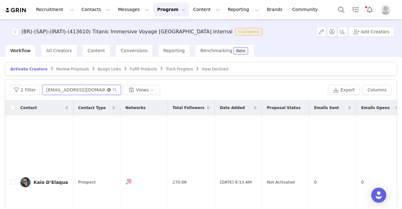
type input "kdelaqua@gmail.com"
click at [107, 90] on icon "icon: close-circle" at bounding box center [109, 90] width 4 height 4
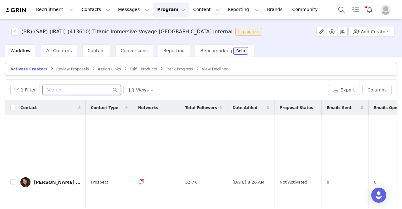
click at [97, 92] on input "text" at bounding box center [81, 90] width 79 height 10
paste input "colorindopelorio"
type input "colorindopelorio"
click at [107, 88] on icon "icon: close-circle" at bounding box center [109, 90] width 4 height 4
click at [65, 86] on input "text" at bounding box center [81, 90] width 79 height 10
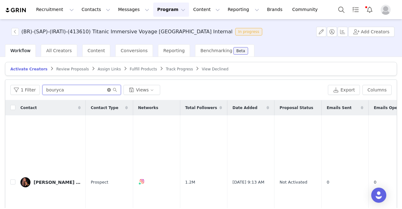
type input "bouryca"
click at [107, 88] on icon "icon: close-circle" at bounding box center [109, 90] width 4 height 4
click at [47, 91] on input "text" at bounding box center [81, 90] width 79 height 10
paste input "thaybergamim"
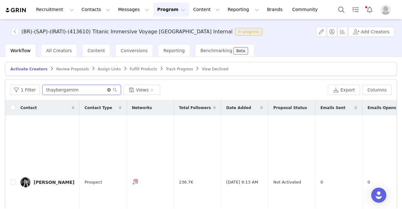
type input "thaybergamim"
click at [107, 90] on icon "icon: close-circle" at bounding box center [109, 90] width 4 height 4
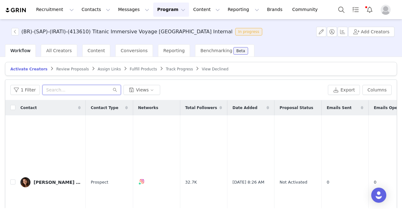
click at [53, 88] on input "text" at bounding box center [81, 90] width 79 height 10
paste input "thaybergamim"
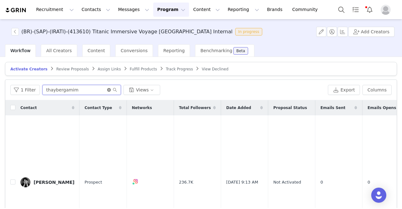
type input "thaybergamim"
click at [107, 88] on icon "icon: close-circle" at bounding box center [109, 90] width 4 height 4
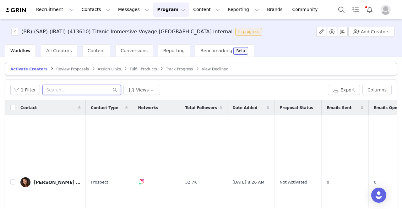
click at [69, 90] on input "text" at bounding box center [81, 90] width 79 height 10
paste input "JustRealMoms"
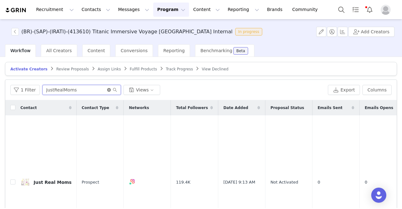
type input "JustRealMoms"
click at [107, 88] on icon "icon: close-circle" at bounding box center [109, 90] width 4 height 4
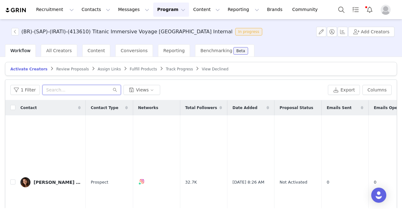
click at [73, 89] on input "text" at bounding box center [81, 90] width 79 height 10
paste input "Just Real Moms"
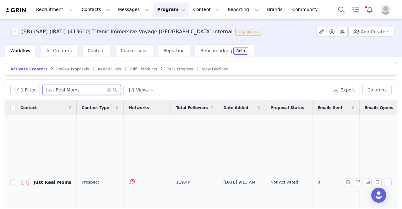
type input "Just Real Moms"
click at [51, 180] on div "Just Real Moms" at bounding box center [53, 182] width 38 height 5
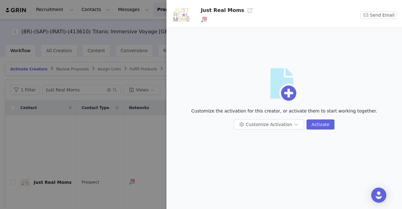
click at [245, 11] on button "button" at bounding box center [250, 10] width 10 height 10
drag, startPoint x: 136, startPoint y: 47, endPoint x: 133, endPoint y: 48, distance: 3.5
click at [136, 46] on div at bounding box center [201, 104] width 402 height 209
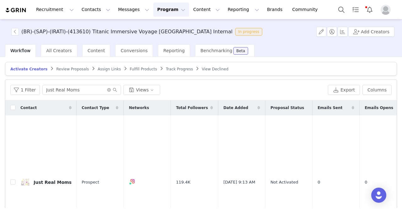
click at [107, 88] on span at bounding box center [112, 90] width 10 height 4
click at [107, 88] on icon "icon: close-circle" at bounding box center [109, 90] width 4 height 4
click at [106, 88] on input "text" at bounding box center [81, 90] width 79 height 10
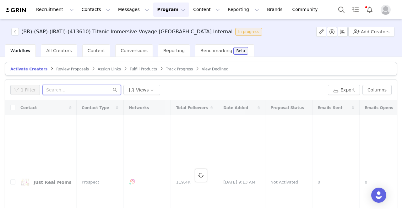
paste input "Maria Eduarda Secchi O Moraes_egcsgvxvs0c0s618egcsuqfokkdmlfmk"
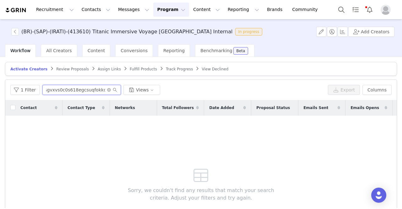
scroll to position [0, 76]
drag, startPoint x: 102, startPoint y: 89, endPoint x: 47, endPoint y: 93, distance: 54.8
click at [47, 93] on input "Maria Eduarda Secchi O Moraes_egcsgvxvs0c0s618egcsuqfokkdmlfmk" at bounding box center [81, 90] width 79 height 10
drag, startPoint x: 68, startPoint y: 89, endPoint x: 162, endPoint y: 95, distance: 95.1
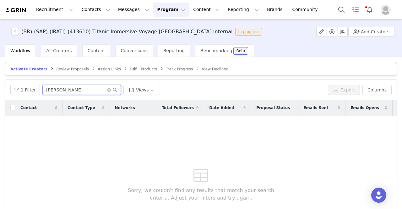
click at [162, 95] on div "1 Filter Maria Eduarda Secchi O Moraes_egcsgvfmk Views Export Columns" at bounding box center [201, 90] width 392 height 20
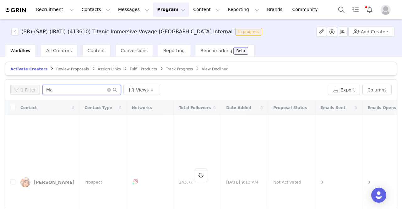
type input "M"
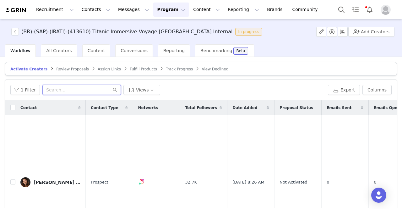
paste input "steschuck"
type input "steschuck"
click at [107, 89] on icon "icon: close-circle" at bounding box center [109, 90] width 4 height 4
click at [83, 86] on input "text" at bounding box center [81, 90] width 79 height 10
paste input "vicraisdeangelis"
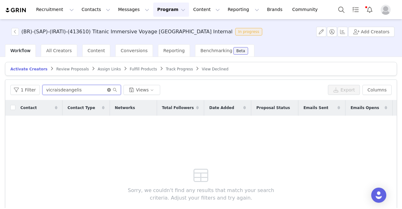
type input "vicraisdeangelis"
click at [107, 90] on icon "icon: close-circle" at bounding box center [109, 90] width 4 height 4
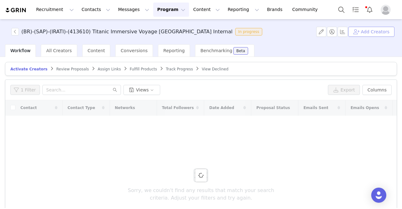
click at [370, 33] on button "Add Creators" at bounding box center [372, 32] width 46 height 10
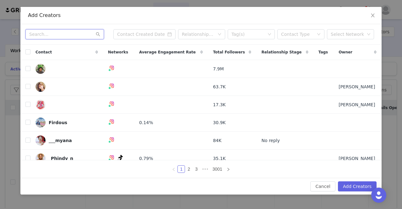
click at [57, 36] on input "text" at bounding box center [64, 34] width 79 height 10
paste input "vicraisdeangelis"
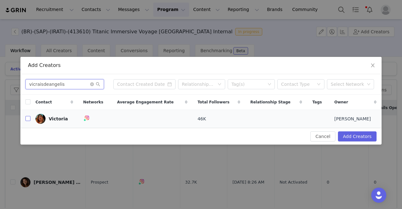
type input "vicraisdeangelis"
click at [28, 119] on input "checkbox" at bounding box center [27, 118] width 5 height 5
checkbox input "true"
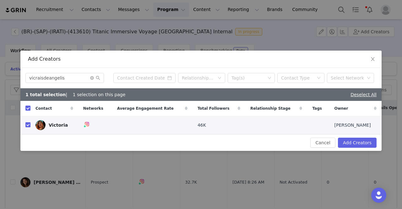
checkbox input "true"
click at [367, 144] on button "Add Creators" at bounding box center [357, 143] width 39 height 10
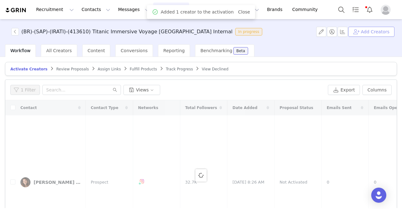
click at [377, 32] on button "Add Creators" at bounding box center [372, 32] width 46 height 10
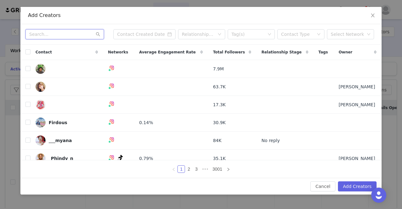
click at [43, 34] on input "text" at bounding box center [64, 34] width 79 height 10
paste input "andreiadias_ikigai"
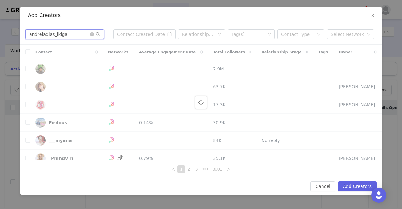
type input "andreiadias_ikigai"
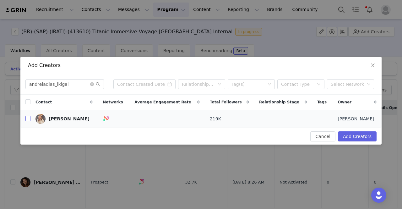
click at [25, 119] on input "checkbox" at bounding box center [27, 118] width 5 height 5
checkbox input "true"
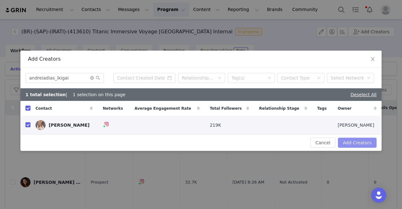
click at [362, 144] on button "Add Creators" at bounding box center [357, 143] width 39 height 10
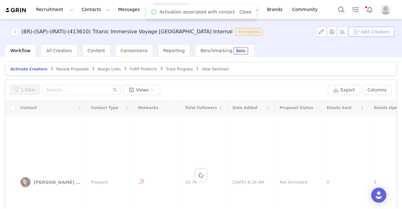
click at [367, 32] on button "Add Creators" at bounding box center [372, 32] width 46 height 10
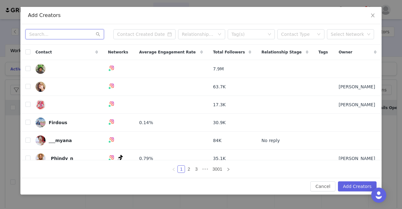
click at [77, 33] on input "text" at bounding box center [64, 34] width 79 height 10
paste input "flaviaa_ramos"
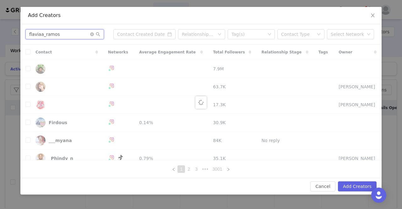
type input "flaviaa_ramos"
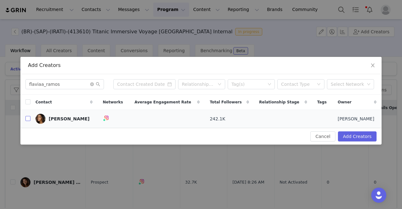
click at [26, 118] on input "checkbox" at bounding box center [27, 118] width 5 height 5
checkbox input "true"
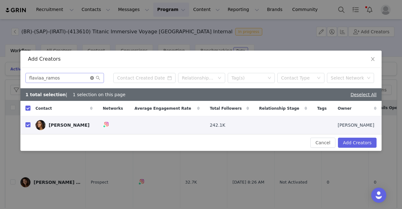
click at [90, 78] on icon "icon: close-circle" at bounding box center [92, 78] width 4 height 4
click at [87, 79] on input "text" at bounding box center [64, 78] width 79 height 10
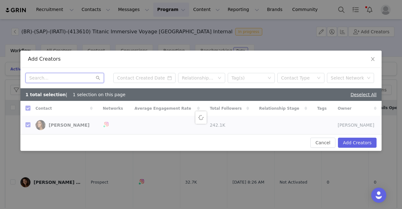
paste input "criscarniato"
type input "criscarniato"
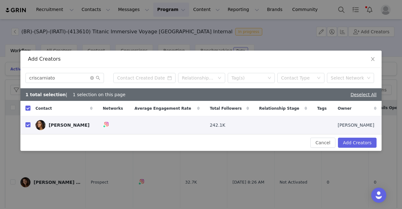
checkbox input "false"
click at [28, 127] on input "checkbox" at bounding box center [27, 124] width 5 height 5
checkbox input "true"
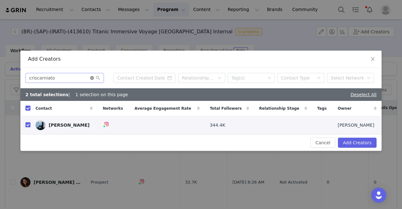
drag, startPoint x: 92, startPoint y: 77, endPoint x: 86, endPoint y: 77, distance: 6.6
click at [92, 77] on icon "icon: close-circle" at bounding box center [92, 78] width 4 height 4
click at [80, 78] on input "text" at bounding box center [64, 78] width 79 height 10
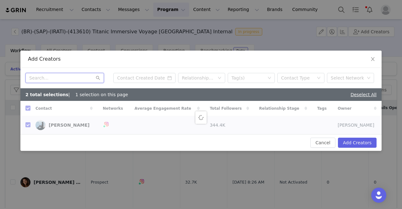
paste input "casavidapratica"
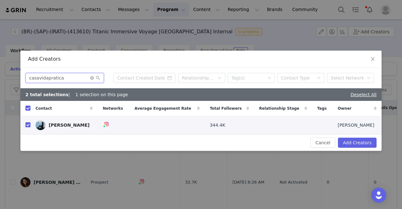
type input "casavidapratica"
checkbox input "false"
click at [28, 125] on input "checkbox" at bounding box center [27, 124] width 5 height 5
checkbox input "true"
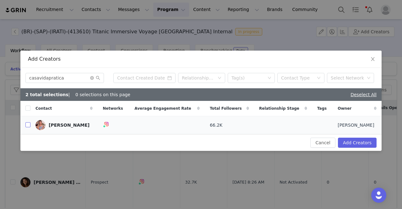
checkbox input "true"
click at [92, 78] on icon "icon: close-circle" at bounding box center [92, 78] width 4 height 4
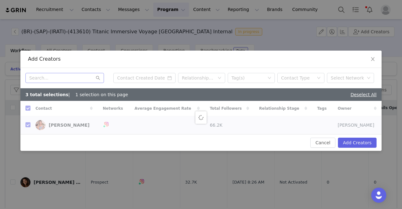
checkbox input "false"
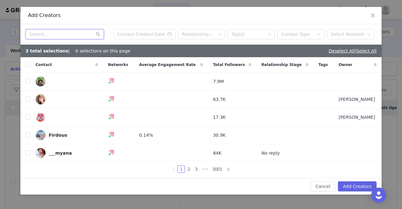
click at [73, 34] on input "text" at bounding box center [64, 34] width 79 height 10
paste input "vivianlinhares_"
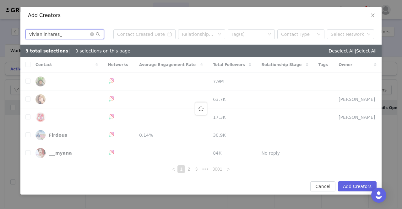
type input "vivianlinhares_"
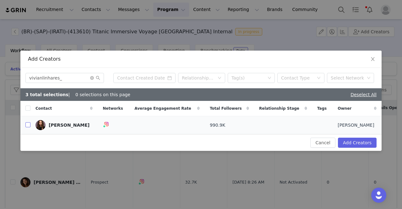
click at [29, 126] on input "checkbox" at bounding box center [27, 124] width 5 height 5
checkbox input "true"
click at [92, 78] on icon "icon: close-circle" at bounding box center [92, 78] width 4 height 4
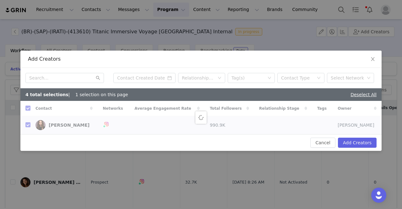
checkbox input "false"
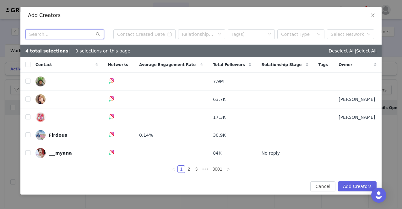
click at [43, 36] on input "text" at bounding box center [64, 34] width 79 height 10
paste input "curtacomgranacurta"
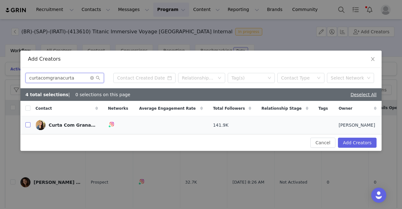
type input "curtacomgranacurta"
click at [26, 125] on input "checkbox" at bounding box center [27, 124] width 5 height 5
click at [361, 142] on button "Add Creators" at bounding box center [357, 143] width 39 height 10
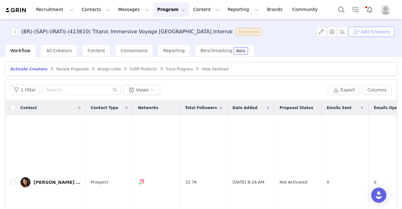
click at [382, 33] on button "Add Creators" at bounding box center [372, 32] width 46 height 10
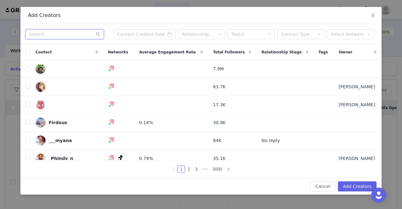
click at [63, 33] on input "text" at bounding box center [64, 34] width 79 height 10
paste input "pedro_daddio"
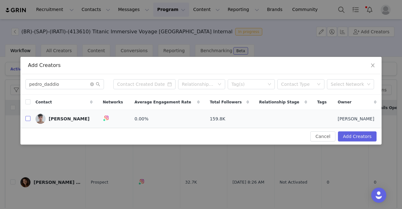
click at [28, 120] on input "checkbox" at bounding box center [27, 118] width 5 height 5
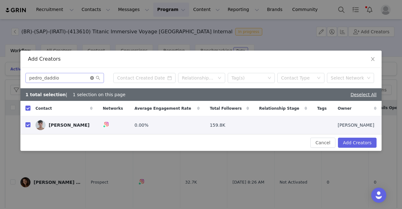
click at [92, 79] on icon "icon: close-circle" at bounding box center [92, 78] width 4 height 4
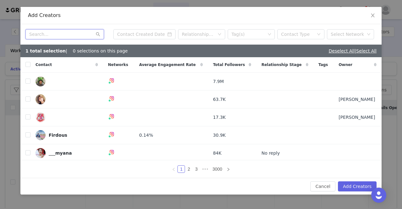
click at [73, 34] on input "text" at bounding box center [64, 34] width 79 height 10
paste input "vivianlinhares_"
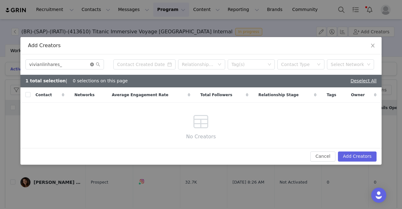
click at [91, 66] on icon "icon: close-circle" at bounding box center [92, 65] width 4 height 4
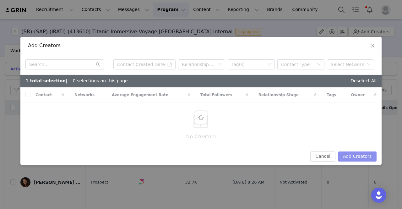
click at [364, 155] on button "Add Creators" at bounding box center [357, 156] width 39 height 10
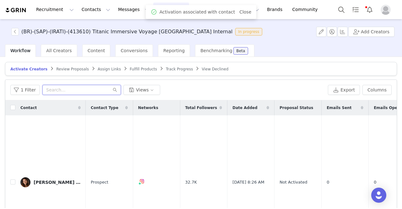
click at [50, 85] on input "text" at bounding box center [81, 90] width 79 height 10
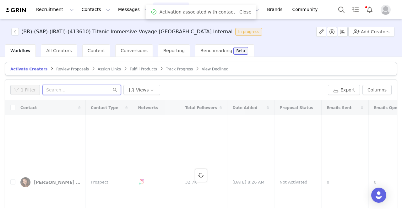
paste input "vivianlinhares_"
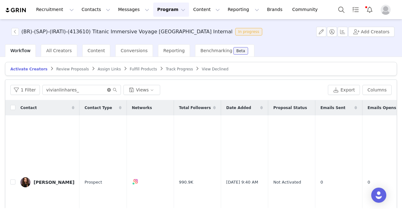
drag, startPoint x: 107, startPoint y: 90, endPoint x: 110, endPoint y: 85, distance: 5.5
click at [107, 90] on icon "icon: close-circle" at bounding box center [109, 90] width 4 height 4
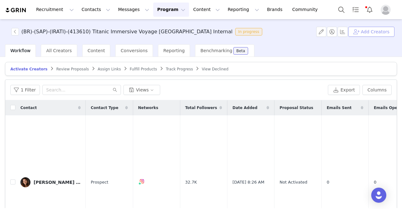
click at [362, 31] on button "Add Creators" at bounding box center [372, 32] width 46 height 10
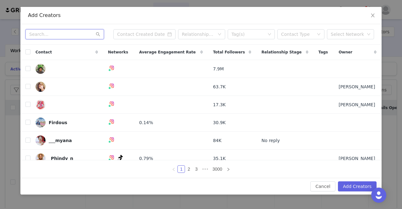
click at [51, 38] on input "text" at bounding box center [64, 34] width 79 height 10
paste input "eu.mariporto"
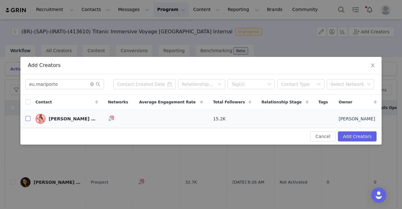
click at [28, 117] on input "checkbox" at bounding box center [27, 118] width 5 height 5
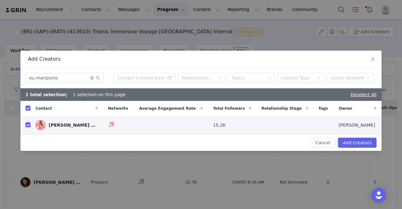
click at [68, 125] on div "𝐌𝐚𝐫𝐢 𝐏𝐨𝐫𝐭𝐨 - Campinas/SP" at bounding box center [72, 125] width 47 height 5
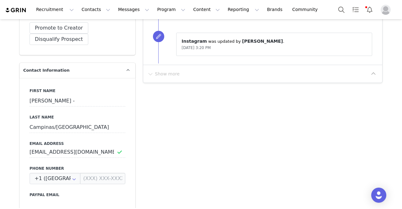
scroll to position [220, 0]
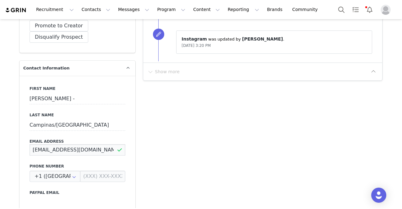
drag, startPoint x: 27, startPoint y: 135, endPoint x: 87, endPoint y: 136, distance: 59.7
click at [87, 144] on input "mazinhapc@hotmail.com" at bounding box center [78, 149] width 96 height 11
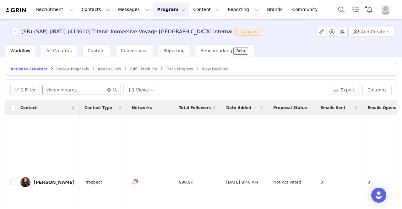
drag, startPoint x: 107, startPoint y: 89, endPoint x: 203, endPoint y: 75, distance: 96.5
click at [107, 89] on icon "icon: close-circle" at bounding box center [109, 90] width 4 height 4
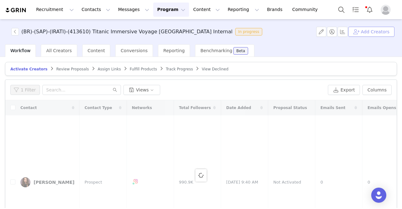
click at [377, 36] on button "Add Creators" at bounding box center [372, 32] width 46 height 10
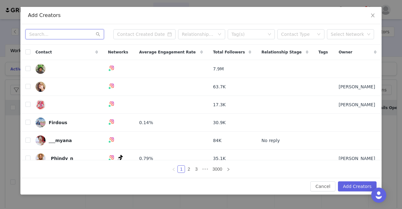
click at [51, 33] on input "text" at bounding box center [64, 34] width 79 height 10
paste input "eu.mariporto"
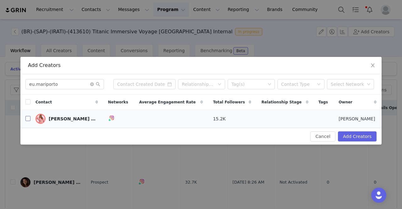
click at [28, 118] on input "checkbox" at bounding box center [27, 118] width 5 height 5
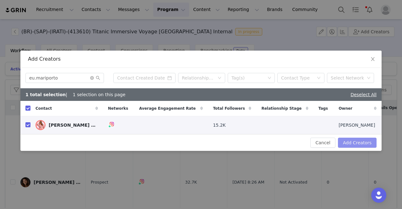
click at [353, 142] on button "Add Creators" at bounding box center [357, 143] width 39 height 10
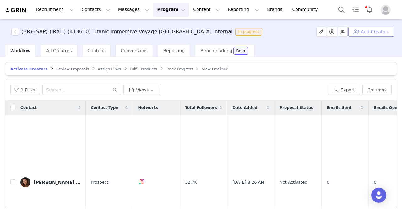
click at [374, 33] on button "Add Creators" at bounding box center [372, 32] width 46 height 10
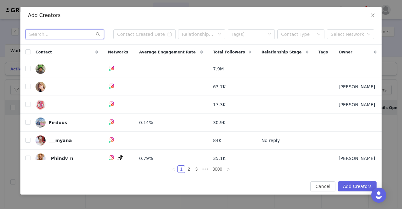
click at [71, 37] on input "text" at bounding box center [64, 34] width 79 height 10
paste input "Guilherme Nogueira_o8ydqc4c6e7at0980txo8ydz012zg7ab"
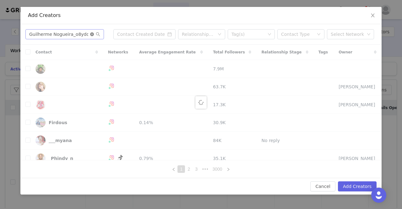
click at [92, 33] on icon "icon: close-circle" at bounding box center [92, 34] width 4 height 4
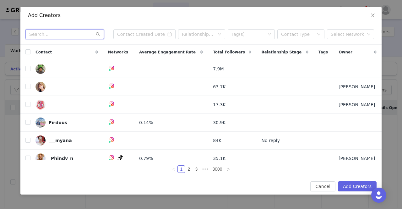
click at [51, 37] on input "text" at bounding box center [64, 34] width 79 height 10
paste input "gostariadeir"
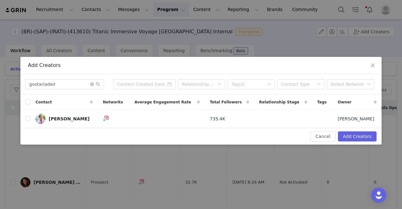
click at [26, 116] on label at bounding box center [27, 119] width 5 height 7
click at [26, 116] on input "checkbox" at bounding box center [27, 118] width 5 height 5
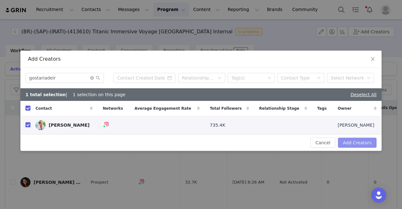
click at [363, 141] on button "Add Creators" at bounding box center [357, 143] width 39 height 10
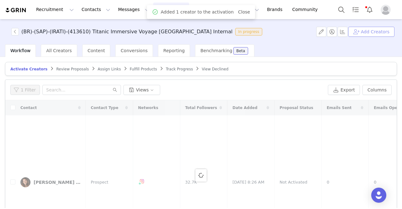
click at [365, 30] on button "Add Creators" at bounding box center [372, 32] width 46 height 10
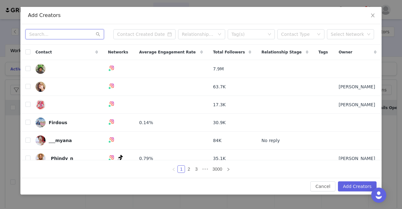
click at [39, 38] on input "text" at bounding box center [64, 34] width 79 height 10
paste input "junioreomundo"
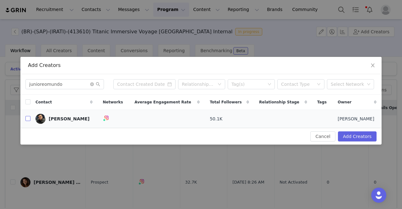
click at [29, 120] on input "checkbox" at bounding box center [27, 118] width 5 height 5
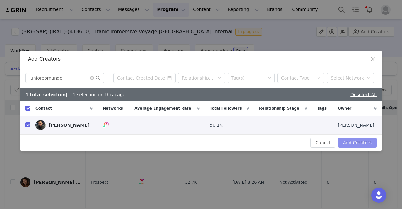
click at [363, 140] on button "Add Creators" at bounding box center [357, 143] width 39 height 10
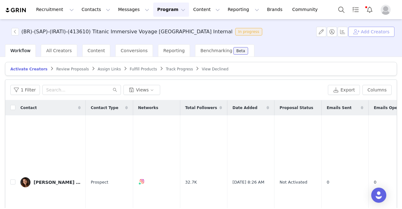
click at [383, 32] on button "Add Creators" at bounding box center [372, 32] width 46 height 10
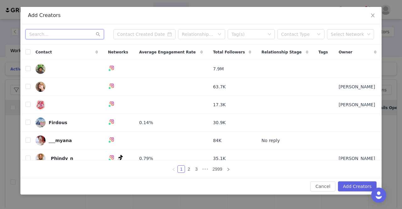
click at [43, 36] on input "text" at bounding box center [64, 34] width 79 height 10
paste input "guiamaisabc"
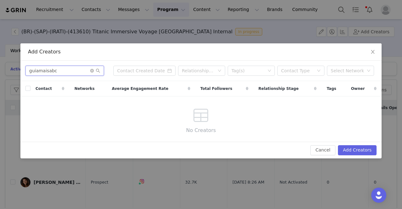
drag, startPoint x: 57, startPoint y: 73, endPoint x: 14, endPoint y: 66, distance: 43.9
click at [14, 66] on div "Add Creators guiamaisabc Relationship Stage Tag(s) Contact Type Select Network …" at bounding box center [201, 104] width 402 height 209
click at [375, 54] on icon "icon: close" at bounding box center [373, 51] width 5 height 5
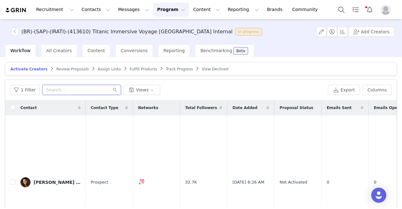
click at [92, 92] on input "text" at bounding box center [81, 90] width 79 height 10
paste input "guiamaisabc"
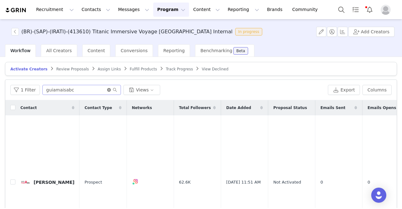
click at [107, 89] on icon "icon: close-circle" at bounding box center [109, 90] width 4 height 4
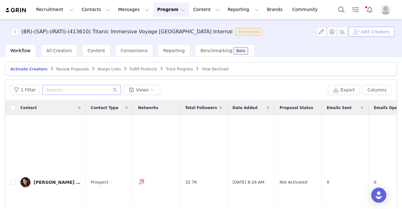
click at [369, 30] on button "Add Creators" at bounding box center [372, 32] width 46 height 10
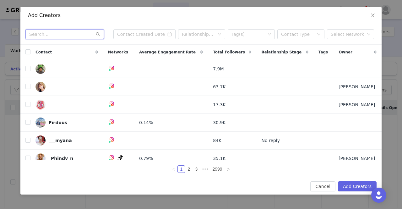
click at [44, 31] on input "text" at bounding box center [64, 34] width 79 height 10
paste input "esportividade"
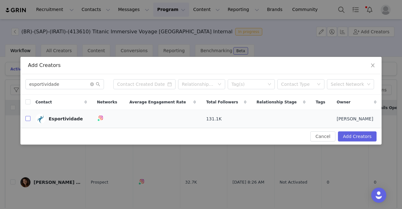
click at [27, 120] on input "checkbox" at bounding box center [27, 118] width 5 height 5
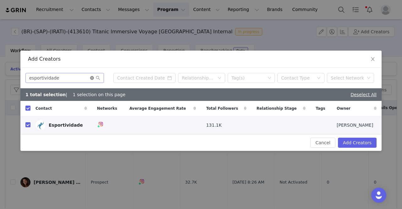
click at [91, 78] on icon "icon: close-circle" at bounding box center [92, 78] width 4 height 4
click at [88, 78] on input "text" at bounding box center [64, 78] width 79 height 10
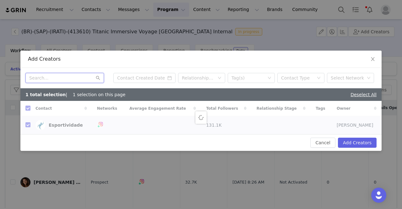
paste input "Fabithiemi"
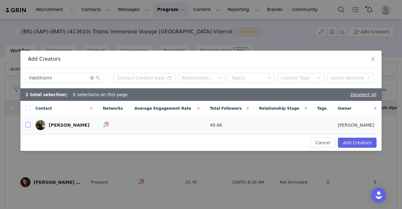
click at [28, 124] on input "checkbox" at bounding box center [27, 124] width 5 height 5
click at [92, 80] on icon "icon: close-circle" at bounding box center [92, 78] width 4 height 4
click at [82, 78] on input "text" at bounding box center [64, 78] width 79 height 10
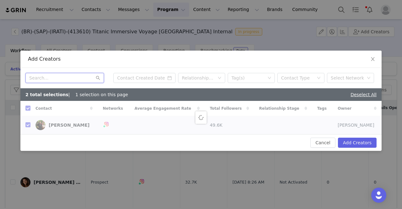
paste input "amandagatte"
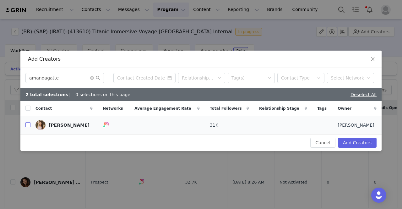
click at [25, 125] on input "checkbox" at bounding box center [27, 124] width 5 height 5
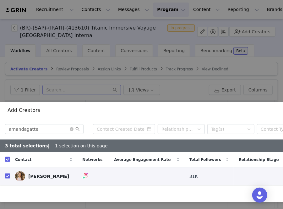
scroll to position [107, 83]
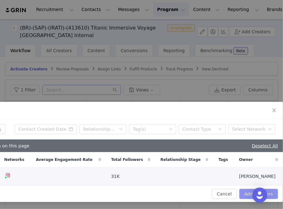
click at [249, 189] on button "Add Creators" at bounding box center [259, 194] width 39 height 10
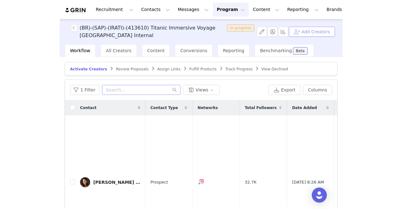
scroll to position [41, 83]
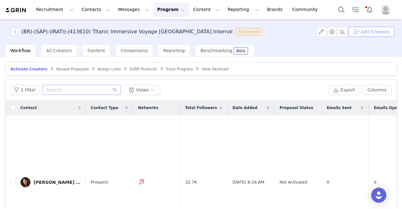
click at [367, 33] on button "Add Creators" at bounding box center [372, 32] width 46 height 10
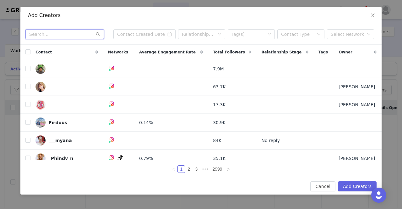
click at [37, 32] on input "text" at bounding box center [64, 34] width 79 height 10
paste input "universodebeatriz"
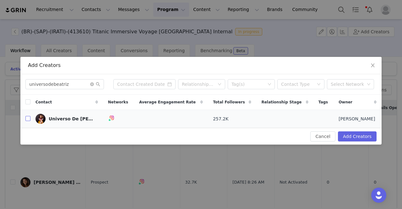
click at [28, 119] on input "checkbox" at bounding box center [27, 118] width 5 height 5
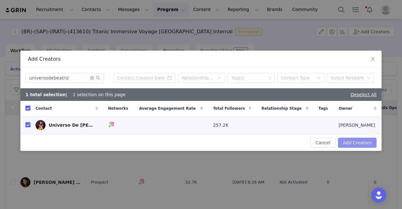
click at [365, 146] on button "Add Creators" at bounding box center [357, 143] width 39 height 10
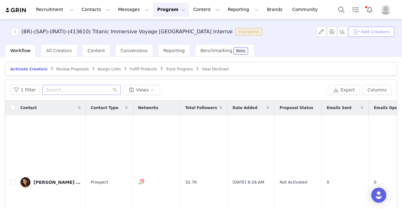
click at [379, 33] on button "Add Creators" at bounding box center [372, 32] width 46 height 10
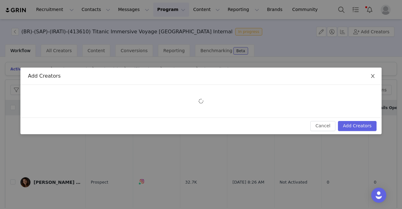
click at [374, 74] on span "Close" at bounding box center [373, 77] width 18 height 18
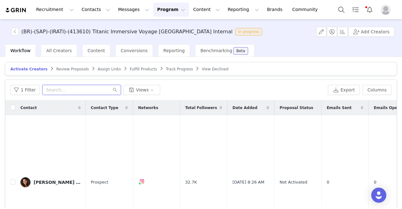
click at [72, 88] on input "text" at bounding box center [81, 90] width 79 height 10
paste input "universodebeatriz"
click at [58, 180] on div "Universo De Beatriz" at bounding box center [57, 182] width 47 height 5
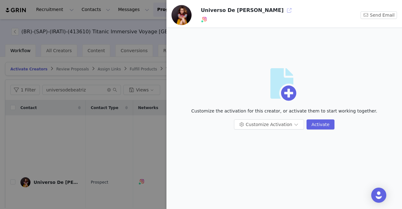
click at [284, 11] on button "button" at bounding box center [289, 10] width 10 height 10
click at [284, 10] on button "button" at bounding box center [289, 10] width 10 height 10
click at [143, 45] on div at bounding box center [201, 104] width 402 height 209
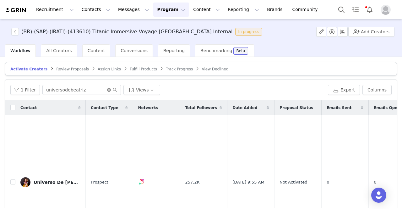
click at [108, 89] on icon "icon: close-circle" at bounding box center [109, 90] width 4 height 4
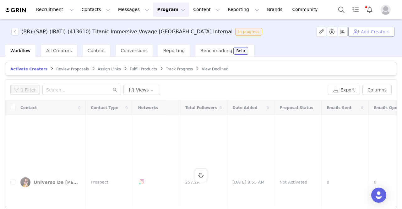
click at [377, 32] on button "Add Creators" at bounding box center [372, 32] width 46 height 10
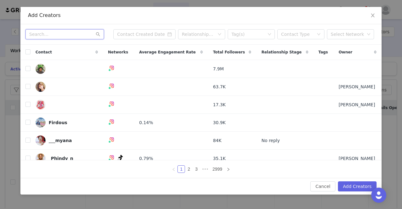
click at [67, 36] on input "text" at bounding box center [64, 34] width 79 height 10
paste input "leal_analidia"
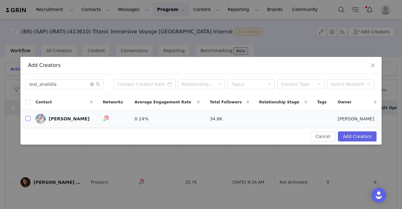
click at [30, 118] on input "checkbox" at bounding box center [27, 118] width 5 height 5
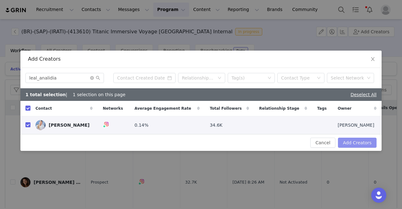
drag, startPoint x: 368, startPoint y: 143, endPoint x: 349, endPoint y: 140, distance: 19.3
click at [368, 143] on button "Add Creators" at bounding box center [357, 143] width 39 height 10
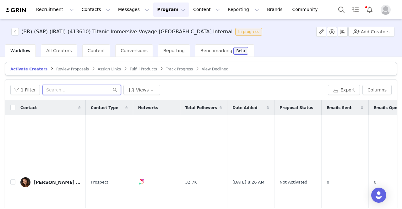
click at [56, 90] on input "text" at bounding box center [81, 90] width 79 height 10
paste input "leal_analidia"
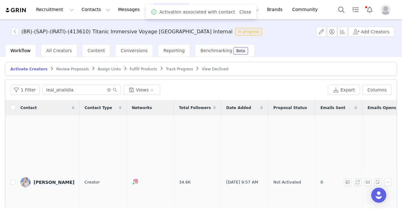
click at [45, 180] on div "Lídia Leal" at bounding box center [54, 182] width 41 height 5
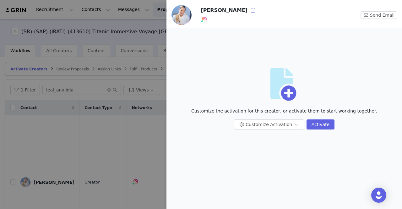
click at [223, 10] on div "Lídia Leal" at bounding box center [270, 10] width 138 height 10
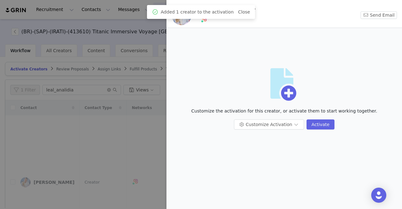
click at [229, 24] on div at bounding box center [270, 19] width 138 height 9
click at [241, 10] on link "Close" at bounding box center [244, 11] width 12 height 5
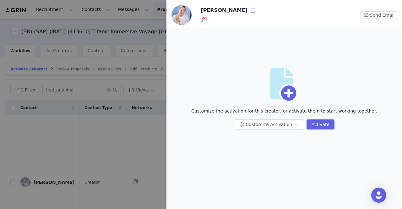
click at [248, 9] on button "button" at bounding box center [253, 10] width 10 height 10
click at [89, 95] on div at bounding box center [201, 104] width 402 height 209
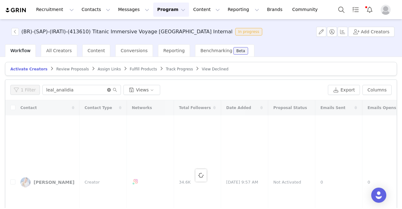
click at [107, 88] on icon "icon: close-circle" at bounding box center [109, 90] width 4 height 4
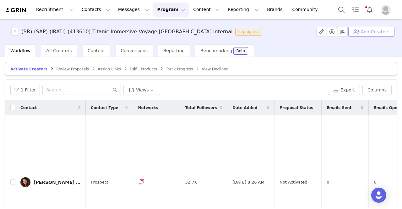
click at [376, 33] on button "Add Creators" at bounding box center [372, 32] width 46 height 10
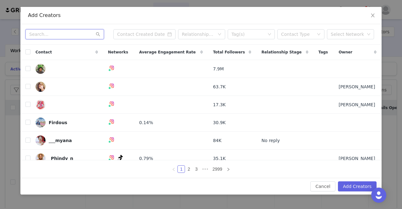
click at [59, 32] on input "text" at bounding box center [64, 34] width 79 height 10
paste input "tabathainsp"
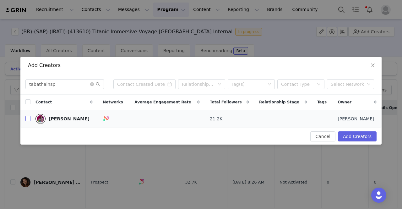
click at [28, 119] on input "checkbox" at bounding box center [27, 118] width 5 height 5
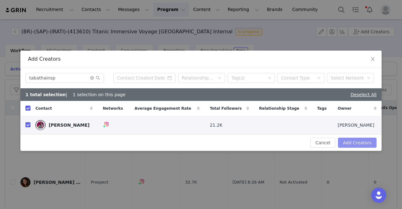
click at [369, 144] on button "Add Creators" at bounding box center [357, 143] width 39 height 10
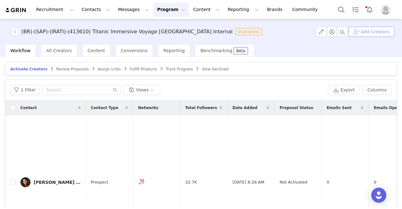
click at [388, 31] on button "Add Creators" at bounding box center [372, 32] width 46 height 10
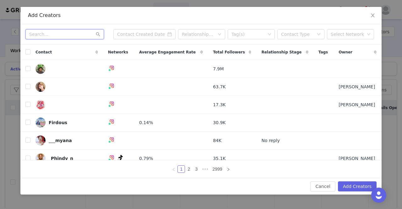
click at [43, 36] on input "text" at bounding box center [64, 34] width 79 height 10
paste input "biel_boni"
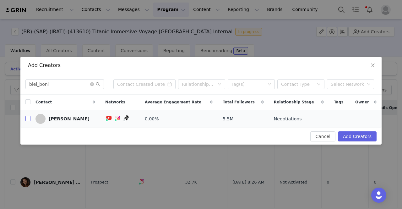
click at [25, 119] on input "checkbox" at bounding box center [27, 118] width 5 height 5
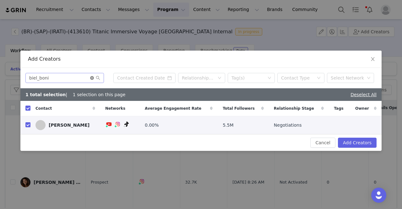
click at [92, 80] on icon "icon: close-circle" at bounding box center [92, 78] width 4 height 4
click at [91, 78] on input "text" at bounding box center [64, 78] width 79 height 10
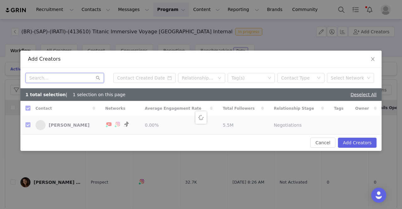
paste input "brasilfalado"
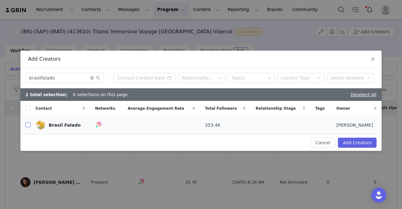
click at [26, 125] on input "checkbox" at bounding box center [27, 124] width 5 height 5
click at [93, 78] on icon "icon: close-circle" at bounding box center [92, 78] width 4 height 4
click at [82, 78] on input "text" at bounding box center [64, 78] width 79 height 10
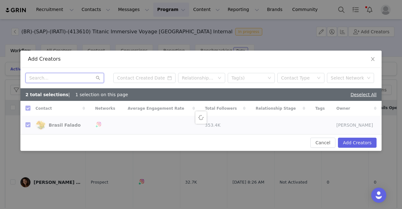
paste input "jotape.teixeira"
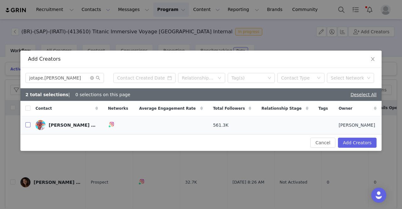
click at [29, 125] on input "checkbox" at bounding box center [27, 124] width 5 height 5
click at [90, 77] on icon "icon: close-circle" at bounding box center [92, 78] width 4 height 4
click at [89, 78] on input "text" at bounding box center [64, 78] width 79 height 10
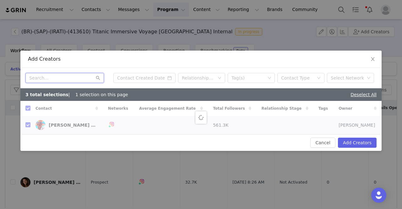
paste input "fabiigalvao"
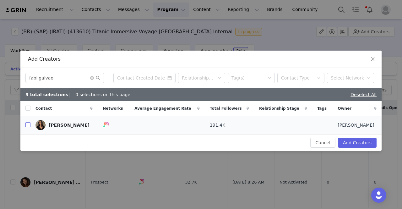
click at [26, 127] on input "checkbox" at bounding box center [27, 124] width 5 height 5
click at [92, 77] on icon "icon: close-circle" at bounding box center [92, 78] width 4 height 4
click at [87, 78] on input "text" at bounding box center [64, 78] width 79 height 10
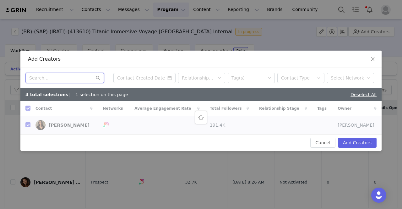
paste input "nos.porai"
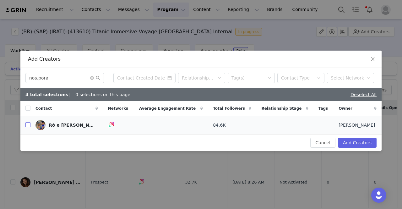
drag, startPoint x: 28, startPoint y: 125, endPoint x: 33, endPoint y: 122, distance: 5.6
click at [31, 124] on tr "Rô e Felipe Noronha 84.6K Irati Alvarez" at bounding box center [200, 125] width 361 height 18
click at [30, 124] on input "checkbox" at bounding box center [27, 124] width 5 height 5
click at [92, 77] on icon "icon: close-circle" at bounding box center [92, 78] width 4 height 4
click at [86, 77] on input "text" at bounding box center [64, 78] width 79 height 10
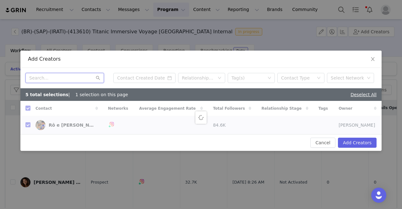
paste input "a.dois.passos"
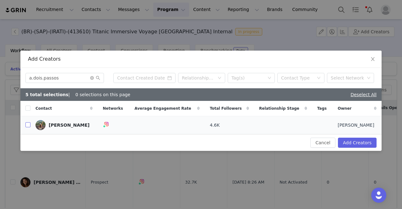
click at [26, 125] on input "checkbox" at bounding box center [27, 124] width 5 height 5
click at [90, 77] on icon "icon: close-circle" at bounding box center [92, 78] width 4 height 4
click at [85, 77] on input "text" at bounding box center [64, 78] width 79 height 10
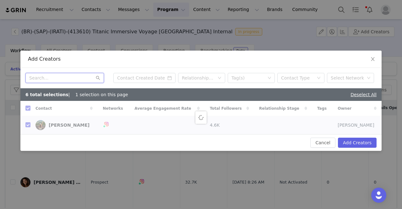
paste input "renatameyer"
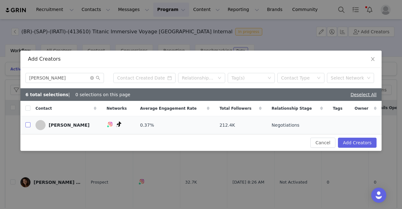
click at [29, 125] on input "checkbox" at bounding box center [27, 124] width 5 height 5
click at [92, 78] on icon "icon: close-circle" at bounding box center [92, 78] width 4 height 4
click at [88, 79] on input "text" at bounding box center [64, 78] width 79 height 10
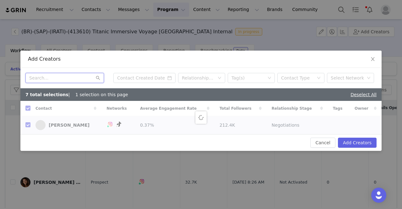
paste input "maisde.sp"
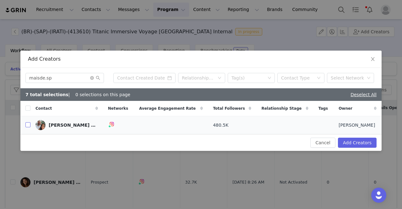
click at [27, 126] on input "checkbox" at bounding box center [27, 124] width 5 height 5
click at [91, 84] on div "maisde.sp Relationship Stage Tag(s) Contact Type Select Network" at bounding box center [200, 78] width 361 height 20
click at [93, 80] on icon "icon: close-circle" at bounding box center [92, 78] width 4 height 4
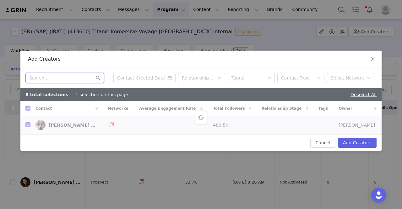
click at [79, 80] on input "text" at bounding box center [64, 78] width 79 height 10
paste input "meiomaritimo"
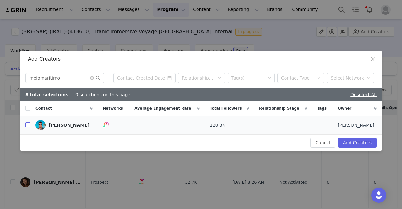
click at [27, 124] on input "checkbox" at bounding box center [27, 124] width 5 height 5
click at [92, 79] on icon "icon: close-circle" at bounding box center [92, 78] width 4 height 4
click at [88, 79] on input "text" at bounding box center [64, 78] width 79 height 10
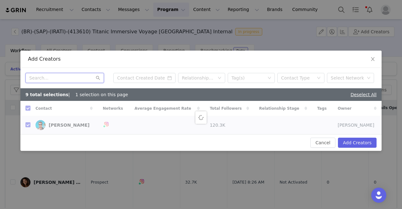
paste input "isabellearagaooficial"
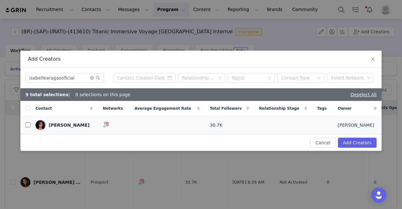
click at [30, 127] on input "checkbox" at bounding box center [27, 124] width 5 height 5
click at [94, 78] on icon "icon: close-circle" at bounding box center [92, 78] width 4 height 4
click at [87, 78] on input "text" at bounding box center [64, 78] width 79 height 10
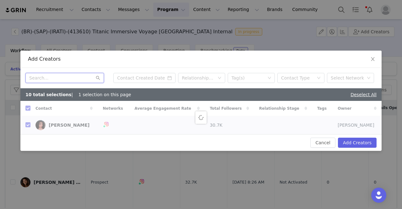
paste input "nerdshow"
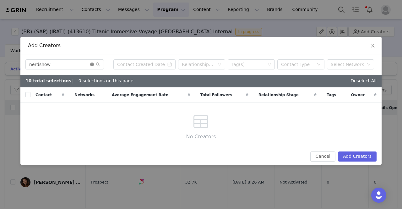
click at [92, 63] on icon "icon: close-circle" at bounding box center [92, 65] width 4 height 4
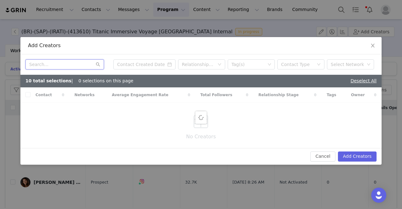
click at [85, 65] on input "text" at bounding box center [64, 64] width 79 height 10
paste input "sosogarciaoficial"
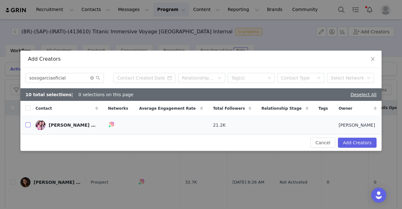
click at [30, 127] on input "checkbox" at bounding box center [27, 124] width 5 height 5
click at [93, 77] on icon "icon: close-circle" at bounding box center [92, 78] width 4 height 4
click at [74, 76] on input "text" at bounding box center [64, 78] width 79 height 10
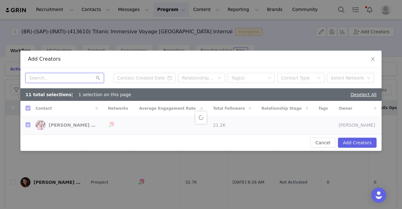
paste input "louveira.com.br"
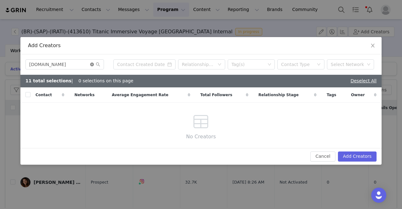
click at [93, 64] on icon "icon: close-circle" at bounding box center [92, 65] width 4 height 4
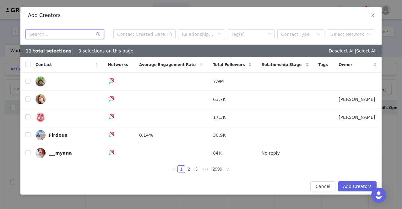
click at [57, 34] on input "text" at bounding box center [64, 34] width 79 height 10
paste input "oguiviera"
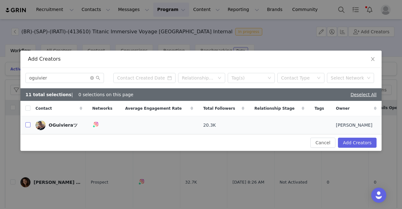
click at [28, 127] on input "checkbox" at bounding box center [27, 124] width 5 height 5
click at [92, 78] on icon "icon: close-circle" at bounding box center [92, 78] width 4 height 4
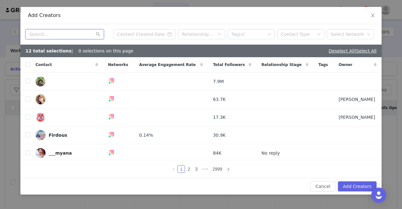
click at [60, 38] on input "text" at bounding box center [64, 34] width 79 height 10
paste input "maternidadeorganizada"
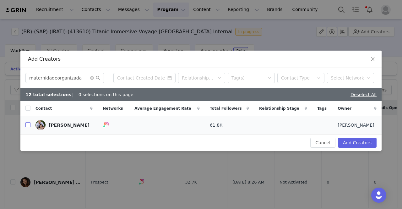
click at [27, 123] on input "checkbox" at bounding box center [27, 124] width 5 height 5
click at [92, 77] on icon "icon: close-circle" at bounding box center [92, 78] width 4 height 4
click at [85, 75] on input "text" at bounding box center [64, 78] width 79 height 10
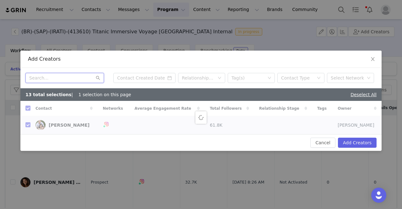
paste input "comereviajar1"
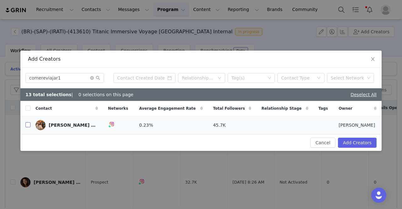
drag, startPoint x: 30, startPoint y: 125, endPoint x: 34, endPoint y: 122, distance: 5.4
click at [30, 125] on input "checkbox" at bounding box center [27, 124] width 5 height 5
click at [93, 80] on icon "icon: close-circle" at bounding box center [92, 78] width 4 height 4
click at [85, 76] on input "text" at bounding box center [64, 78] width 79 height 10
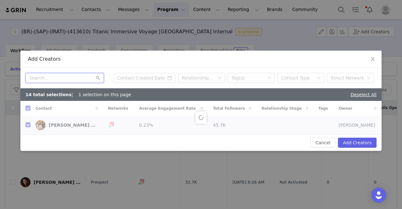
paste input "vitoriacolaressantana"
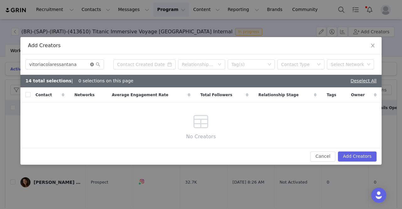
click at [91, 64] on icon "icon: close-circle" at bounding box center [92, 65] width 4 height 4
click at [85, 64] on input "text" at bounding box center [64, 64] width 79 height 10
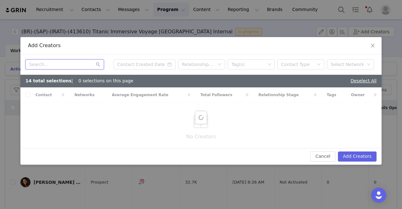
paste input "luravanelli"
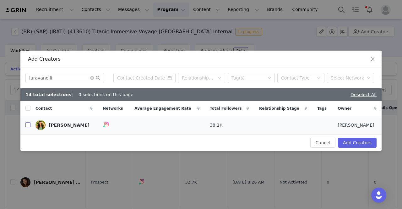
click at [29, 124] on input "checkbox" at bounding box center [27, 124] width 5 height 5
click at [92, 78] on icon "icon: close-circle" at bounding box center [92, 78] width 4 height 4
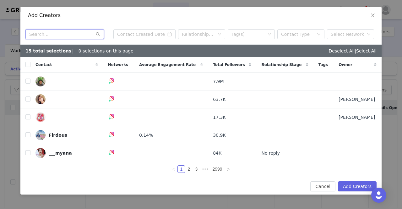
click at [67, 35] on input "text" at bounding box center [64, 34] width 79 height 10
paste input "sejogaemsampa"
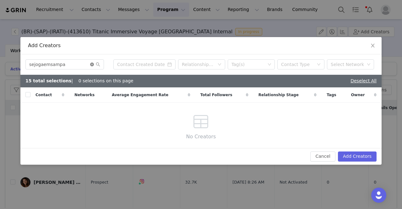
click at [92, 63] on icon "icon: close-circle" at bounding box center [92, 65] width 4 height 4
click at [84, 63] on input "text" at bounding box center [64, 64] width 79 height 10
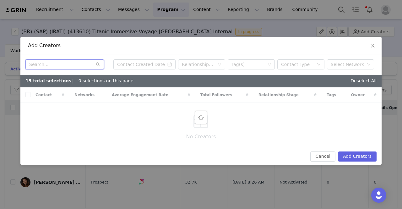
paste input "eugioozinho"
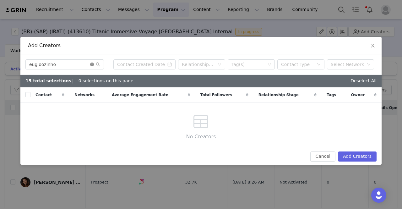
click at [91, 65] on icon "icon: close-circle" at bounding box center [92, 65] width 4 height 4
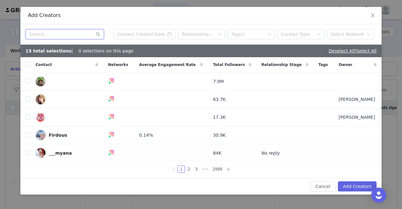
click at [76, 36] on input "text" at bounding box center [64, 34] width 79 height 10
paste input "sejogaemsampa no correo"
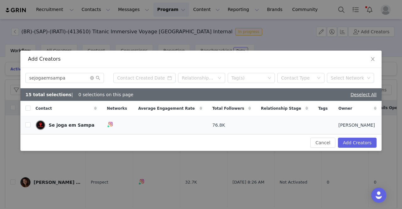
click at [32, 126] on td "Se joga em Sampa" at bounding box center [65, 125] width 71 height 18
click at [27, 126] on input "checkbox" at bounding box center [27, 124] width 5 height 5
drag, startPoint x: 92, startPoint y: 76, endPoint x: 89, endPoint y: 75, distance: 3.7
click at [92, 76] on icon "icon: close-circle" at bounding box center [92, 78] width 4 height 4
click at [89, 75] on input "text" at bounding box center [64, 78] width 79 height 10
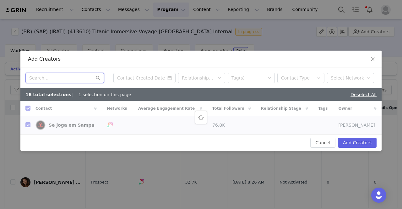
paste input "eugioozinho"
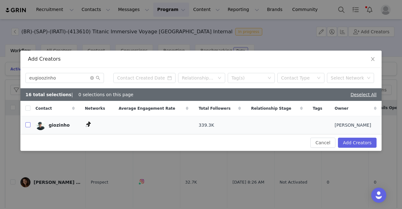
click at [27, 125] on input "checkbox" at bounding box center [27, 124] width 5 height 5
click at [91, 78] on icon "icon: close-circle" at bounding box center [92, 78] width 4 height 4
click at [85, 78] on input "text" at bounding box center [64, 78] width 79 height 10
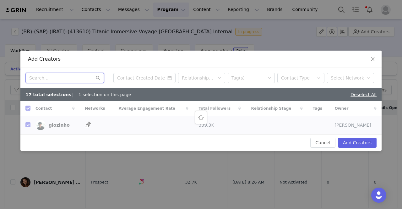
paste input "olharesmaternos"
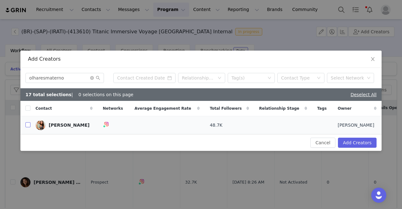
click at [26, 124] on input "checkbox" at bounding box center [27, 124] width 5 height 5
click at [92, 78] on icon "icon: close-circle" at bounding box center [92, 78] width 4 height 4
click at [90, 77] on input "text" at bounding box center [64, 78] width 79 height 10
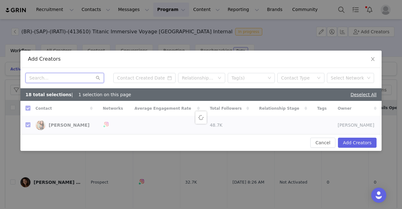
paste input "annaclara_por_ai"
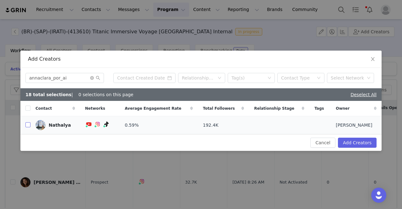
click at [27, 124] on input "checkbox" at bounding box center [27, 124] width 5 height 5
click at [92, 77] on icon "icon: close-circle" at bounding box center [92, 78] width 4 height 4
click at [79, 77] on input "text" at bounding box center [64, 78] width 79 height 10
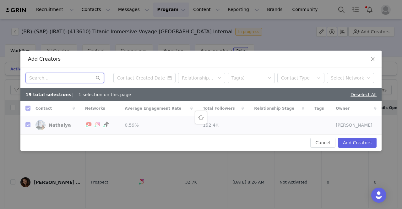
paste input "amandasantosnutrii"
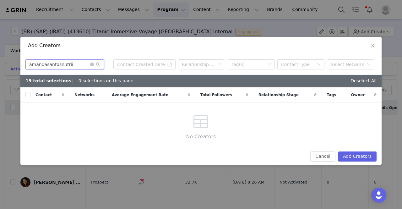
click at [72, 65] on input "amandasantosnutrii" at bounding box center [64, 64] width 79 height 10
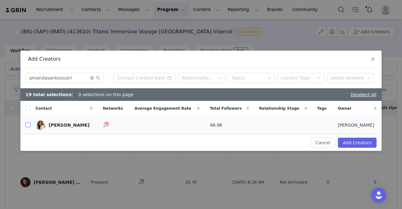
click at [29, 128] on label at bounding box center [27, 125] width 5 height 7
click at [29, 127] on input "checkbox" at bounding box center [27, 124] width 5 height 5
click at [92, 77] on icon "icon: close-circle" at bounding box center [92, 78] width 4 height 4
click at [85, 75] on input "text" at bounding box center [64, 78] width 79 height 10
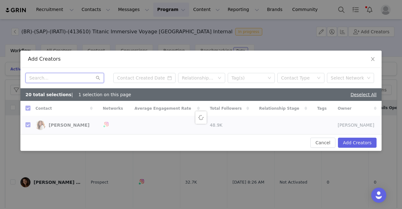
paste input "mamaedaagathaa"
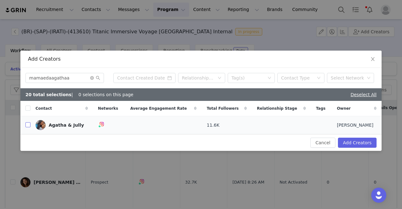
click at [28, 126] on input "checkbox" at bounding box center [27, 124] width 5 height 5
click at [346, 144] on button "Add Creators" at bounding box center [357, 143] width 39 height 10
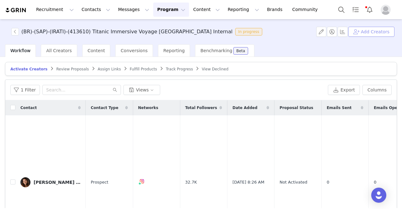
click at [380, 32] on button "Add Creators" at bounding box center [372, 32] width 46 height 10
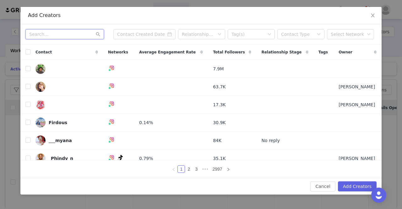
click at [72, 37] on input "text" at bounding box center [64, 34] width 79 height 10
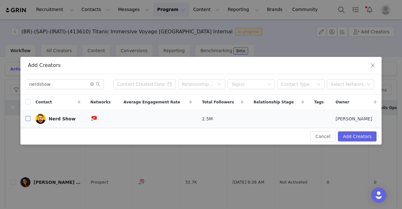
click at [27, 119] on input "checkbox" at bounding box center [27, 118] width 5 height 5
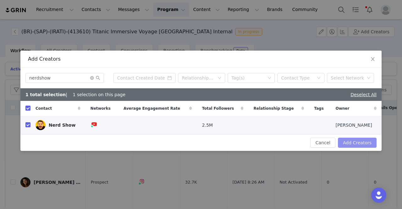
click at [365, 144] on button "Add Creators" at bounding box center [357, 143] width 39 height 10
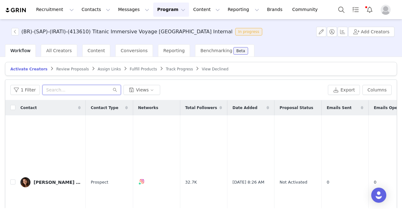
click at [72, 89] on input "text" at bounding box center [81, 90] width 79 height 10
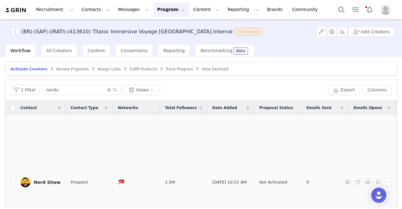
click at [52, 180] on div "Nerd Show" at bounding box center [47, 182] width 27 height 5
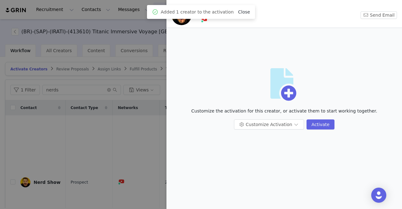
click at [243, 12] on link "Close" at bounding box center [244, 11] width 12 height 5
click at [232, 9] on button "button" at bounding box center [237, 10] width 10 height 10
click at [111, 118] on div at bounding box center [201, 104] width 402 height 209
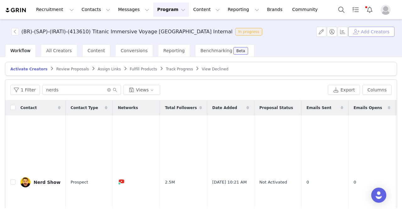
click at [369, 30] on button "Add Creators" at bounding box center [372, 32] width 46 height 10
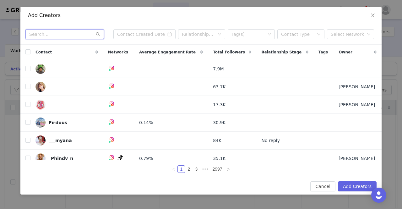
click at [82, 31] on input "text" at bounding box center [64, 34] width 79 height 10
paste input "louveira.com.br noGRIN"
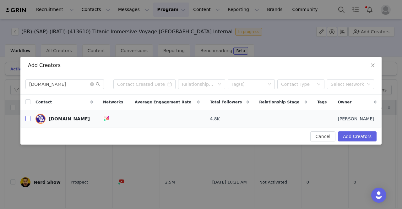
click at [27, 119] on input "checkbox" at bounding box center [27, 118] width 5 height 5
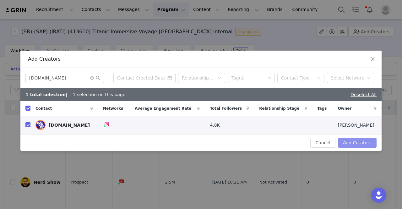
click at [360, 143] on button "Add Creators" at bounding box center [357, 143] width 39 height 10
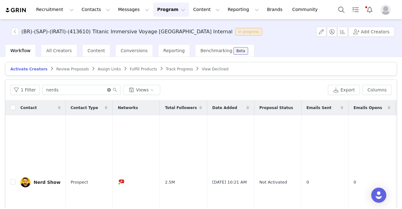
click at [107, 90] on icon "icon: close-circle" at bounding box center [109, 90] width 4 height 4
click at [101, 88] on input "text" at bounding box center [81, 90] width 79 height 10
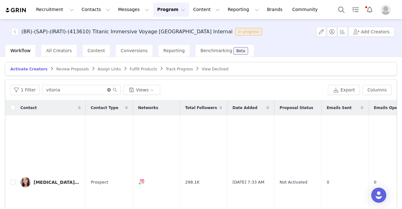
click at [107, 89] on icon "icon: close-circle" at bounding box center [109, 90] width 4 height 4
click at [103, 89] on input "text" at bounding box center [81, 90] width 79 height 10
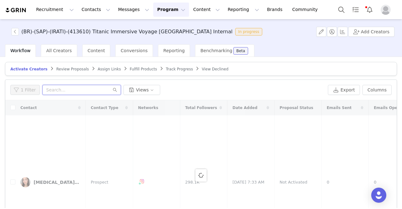
paste input "vitoriacolaressantana"
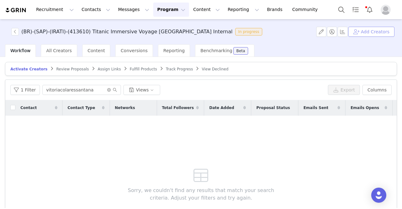
click at [366, 31] on button "Add Creators" at bounding box center [372, 32] width 46 height 10
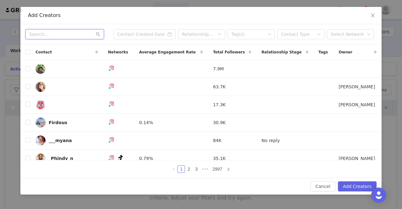
click at [74, 36] on input "text" at bounding box center [64, 34] width 79 height 10
paste input "vitoriacolaressantana"
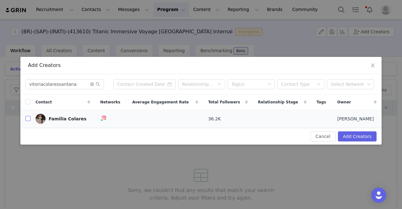
click at [28, 119] on input "checkbox" at bounding box center [27, 118] width 5 height 5
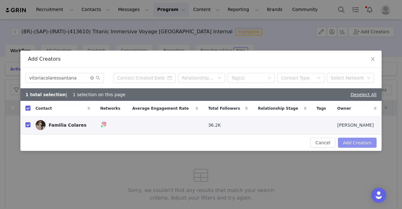
click at [364, 141] on button "Add Creators" at bounding box center [357, 143] width 39 height 10
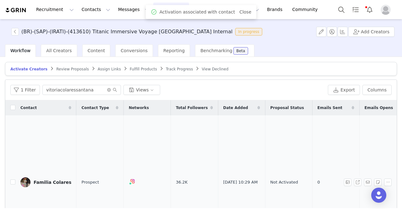
click at [47, 177] on link "Familia Colares" at bounding box center [45, 182] width 51 height 10
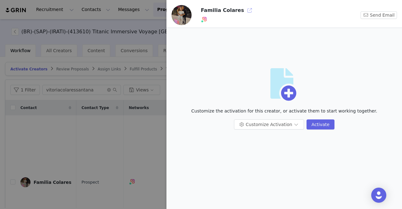
click at [245, 11] on button "button" at bounding box center [250, 10] width 10 height 10
drag, startPoint x: 117, startPoint y: 75, endPoint x: 112, endPoint y: 77, distance: 5.4
click at [116, 75] on div at bounding box center [201, 104] width 402 height 209
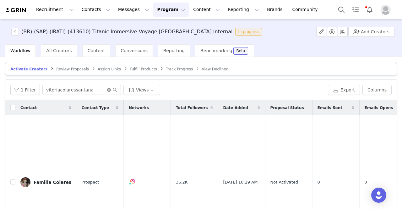
click at [107, 90] on icon "icon: close-circle" at bounding box center [109, 90] width 4 height 4
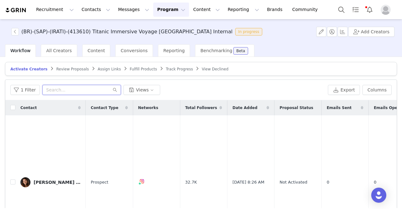
click at [76, 91] on input "text" at bounding box center [81, 90] width 79 height 10
paste input "sejogaemsampa no correo"
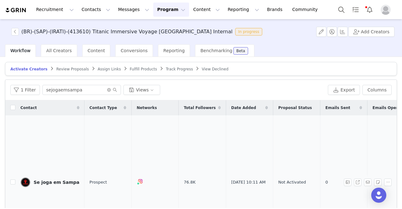
click at [55, 180] on div "Se joga em Sampa" at bounding box center [57, 182] width 46 height 5
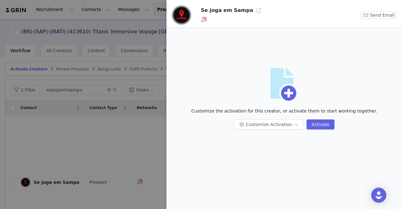
click at [254, 10] on button "button" at bounding box center [259, 10] width 10 height 10
click at [128, 70] on div at bounding box center [201, 104] width 402 height 209
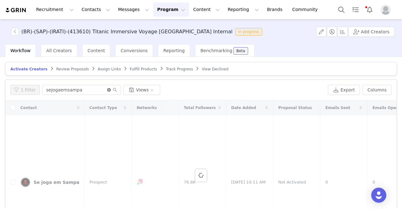
click at [107, 90] on icon "icon: close-circle" at bounding box center [109, 90] width 4 height 4
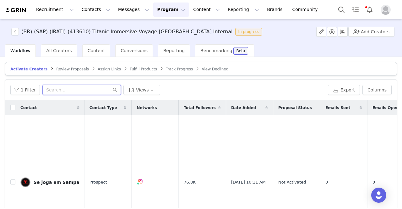
click at [88, 90] on input "text" at bounding box center [81, 90] width 79 height 10
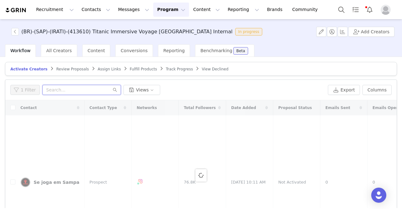
paste
drag, startPoint x: 97, startPoint y: 91, endPoint x: 78, endPoint y: 89, distance: 18.6
click at [78, 89] on input "olharesmaternos no correo" at bounding box center [81, 90] width 79 height 10
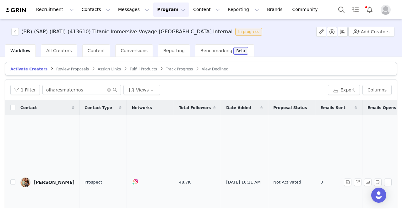
click at [44, 177] on link "Lara Manesco" at bounding box center [47, 182] width 54 height 10
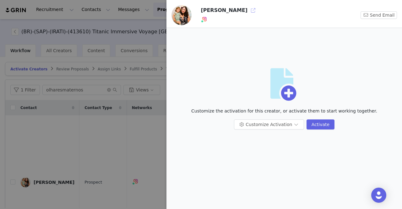
click at [248, 12] on button "button" at bounding box center [253, 10] width 10 height 10
click at [108, 147] on div at bounding box center [201, 104] width 402 height 209
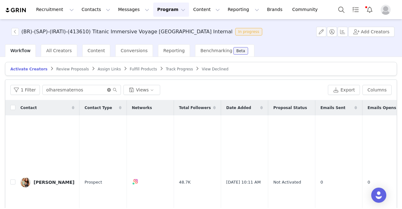
click at [107, 90] on icon "icon: close-circle" at bounding box center [109, 90] width 4 height 4
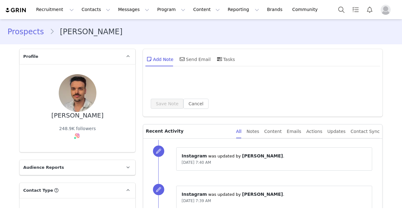
type input "+1 (United States)"
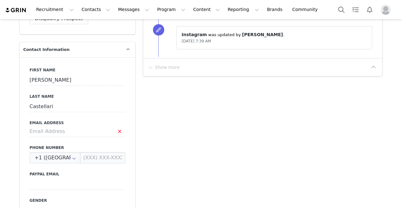
scroll to position [251, 0]
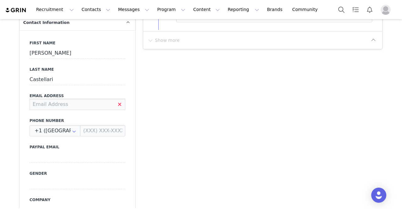
click at [66, 103] on input at bounding box center [78, 104] width 96 height 11
paste input "jonathancastellari@gmail.com"
type input "jonathancastellari@gmail.com"
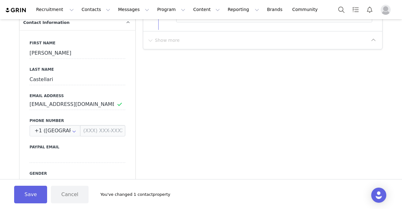
click at [84, 148] on label "Paypal Email" at bounding box center [78, 147] width 96 height 6
click at [34, 194] on button "Save" at bounding box center [30, 195] width 33 height 18
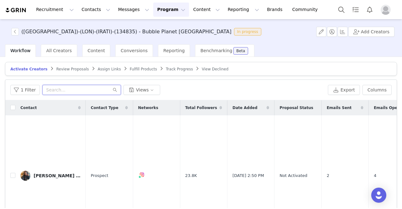
click at [91, 90] on input "text" at bounding box center [81, 90] width 79 height 10
paste input "bigadventureswithlittleones"
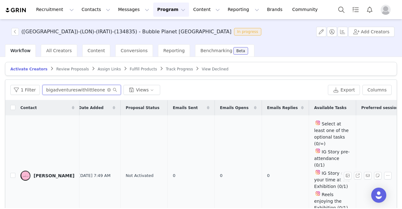
scroll to position [0, 157]
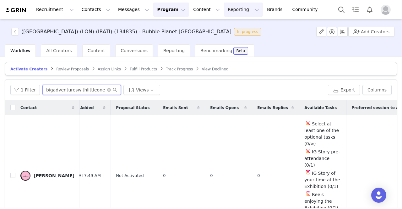
type input "bigadventureswithlittleones"
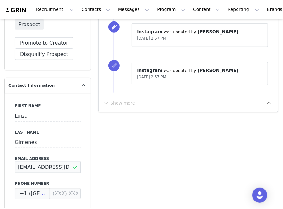
scroll to position [0, 23]
drag, startPoint x: 15, startPoint y: 168, endPoint x: 72, endPoint y: 170, distance: 56.9
click at [72, 170] on input "[EMAIL_ADDRESS][DOMAIN_NAME]" at bounding box center [48, 167] width 66 height 11
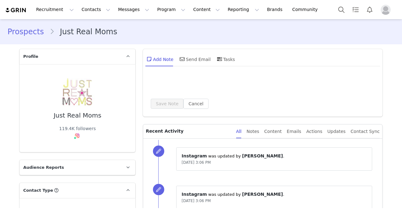
type input "+1 ([GEOGRAPHIC_DATA])"
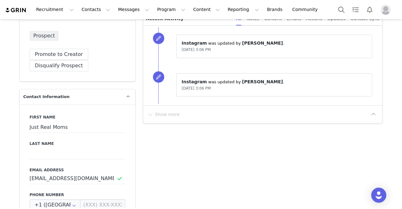
scroll to position [189, 0]
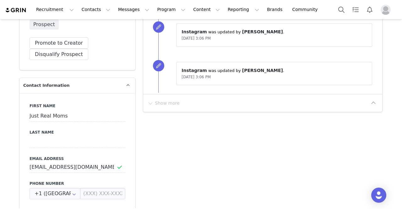
drag, startPoint x: 27, startPoint y: 167, endPoint x: 33, endPoint y: 167, distance: 6.6
click at [33, 167] on div "First Name Just Real Moms Last Name Email Address [EMAIL_ADDRESS][DOMAIN_NAME] …" at bounding box center [77, 208] width 116 height 230
drag, startPoint x: 28, startPoint y: 167, endPoint x: 104, endPoint y: 165, distance: 76.7
click at [111, 163] on input "[EMAIL_ADDRESS][DOMAIN_NAME]" at bounding box center [78, 167] width 96 height 11
type input "+1 ([GEOGRAPHIC_DATA])"
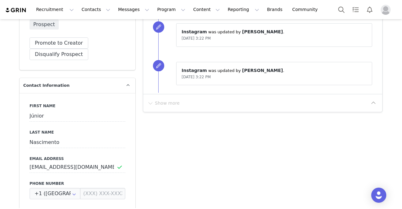
scroll to position [251, 0]
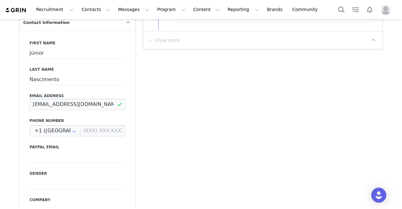
drag, startPoint x: 27, startPoint y: 104, endPoint x: 108, endPoint y: 105, distance: 80.8
click at [110, 106] on p "[EMAIL_ADDRESS][DOMAIN_NAME]" at bounding box center [78, 104] width 96 height 11
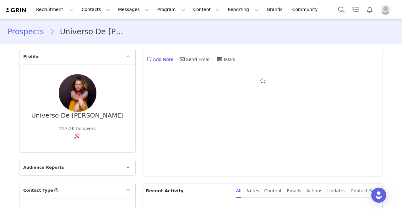
type input "+1 ([GEOGRAPHIC_DATA])"
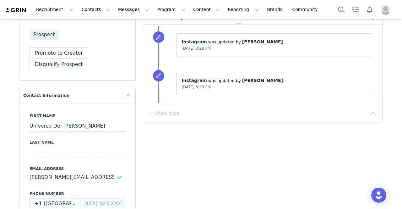
scroll to position [189, 0]
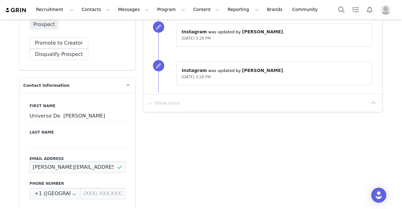
drag, startPoint x: 27, startPoint y: 167, endPoint x: 98, endPoint y: 175, distance: 71.7
click at [98, 175] on div "First Name Universo De Beatriz Last Name Email Address beatriz.scarpitta@gmail.…" at bounding box center [77, 208] width 116 height 230
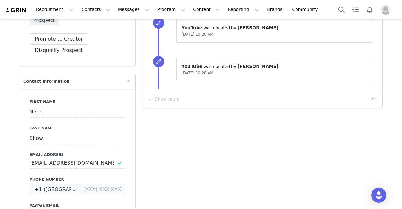
scroll to position [220, 0]
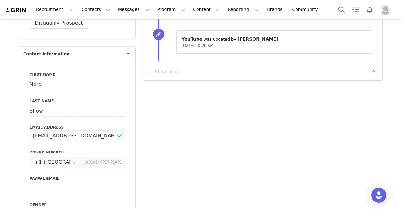
drag, startPoint x: 91, startPoint y: 136, endPoint x: 10, endPoint y: 132, distance: 81.2
drag, startPoint x: 31, startPoint y: 136, endPoint x: 146, endPoint y: 129, distance: 115.2
paste input "[PERSON_NAME][EMAIL_ADDRESS][DOMAIN_NAME]"
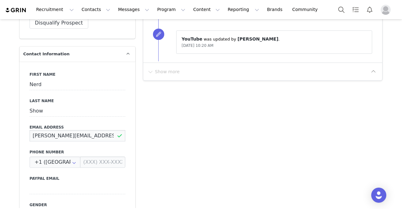
type input "[PERSON_NAME][EMAIL_ADDRESS][DOMAIN_NAME]"
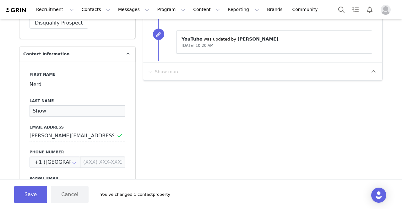
click at [118, 116] on input "Show" at bounding box center [78, 110] width 96 height 11
click at [26, 198] on button "Save" at bounding box center [30, 195] width 33 height 18
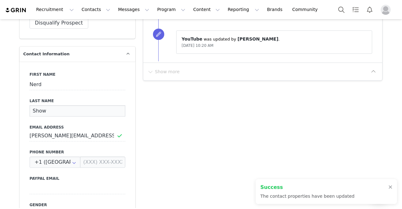
drag, startPoint x: 44, startPoint y: 110, endPoint x: 16, endPoint y: 110, distance: 28.6
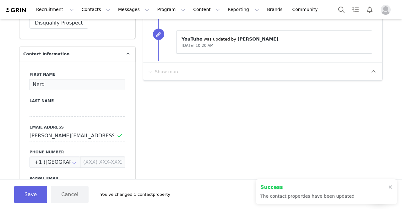
click at [64, 84] on input "Nerd" at bounding box center [78, 84] width 96 height 11
type input "Nerd Show"
click at [27, 192] on button "Save" at bounding box center [30, 195] width 33 height 18
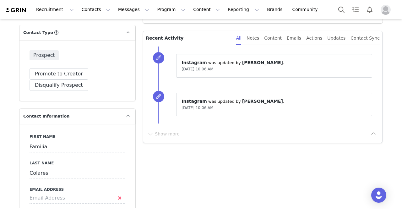
scroll to position [220, 0]
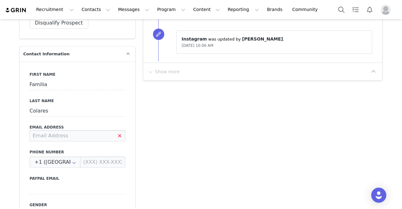
click at [36, 137] on input at bounding box center [78, 135] width 96 height 11
paste input "[EMAIL_ADDRESS][DOMAIN_NAME]"
type input "[EMAIL_ADDRESS][DOMAIN_NAME]"
click at [65, 104] on div "Last Name Colares" at bounding box center [78, 107] width 96 height 19
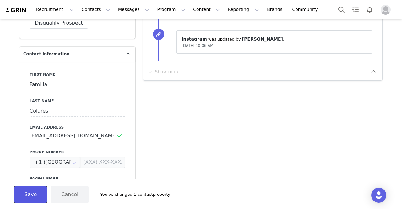
click at [27, 194] on button "Save" at bounding box center [30, 195] width 33 height 18
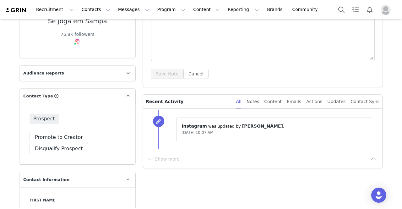
scroll to position [189, 0]
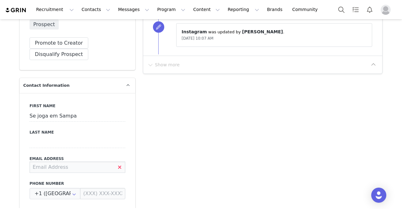
click at [43, 166] on input at bounding box center [78, 167] width 96 height 11
paste input "[EMAIL_ADDRESS][DOMAIN_NAME]"
type input "[EMAIL_ADDRESS][DOMAIN_NAME]"
click at [67, 142] on input at bounding box center [78, 142] width 96 height 11
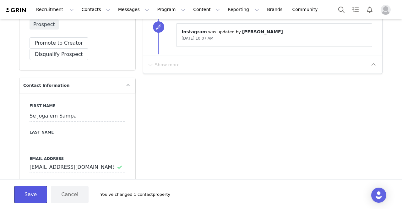
click at [35, 194] on button "Save" at bounding box center [30, 195] width 33 height 18
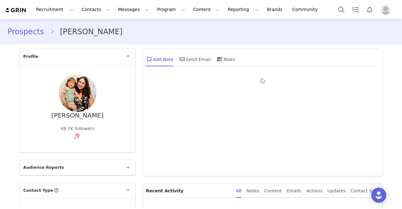
type input "+1 ([GEOGRAPHIC_DATA])"
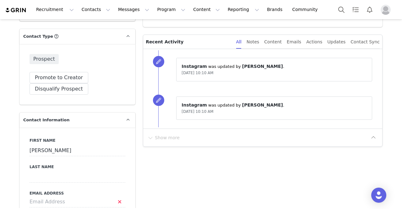
scroll to position [189, 0]
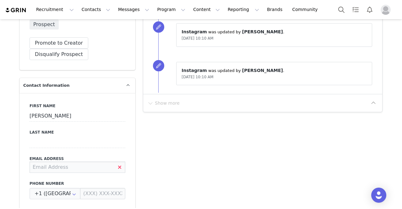
click at [47, 170] on input at bounding box center [78, 167] width 96 height 11
paste input "lara.manesco@gmail.com"
type input "lara.manesco@gmail.com"
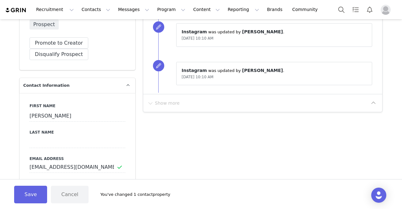
click at [67, 153] on div "First Name Lara Manesco Last Name Email Address lara.manesco@gmail.com Phone Nu…" at bounding box center [77, 208] width 116 height 230
click at [29, 193] on button "Save" at bounding box center [30, 195] width 33 height 18
